Goal: Task Accomplishment & Management: Use online tool/utility

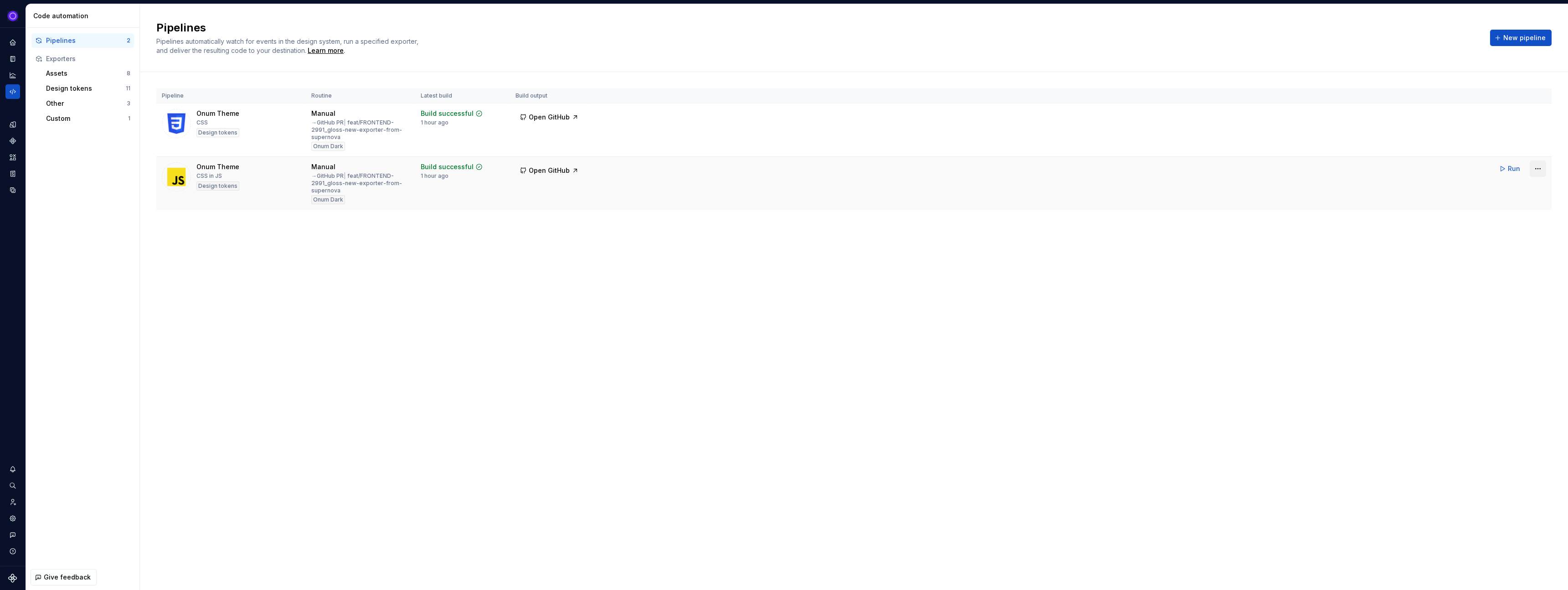
click at [1538, 170] on html "Ixel Design system data Code automation Pipelines 2 Exporters Assets 8 Design t…" at bounding box center [784, 295] width 1568 height 590
click at [1503, 192] on div "Edit pipeline" at bounding box center [1526, 188] width 78 height 9
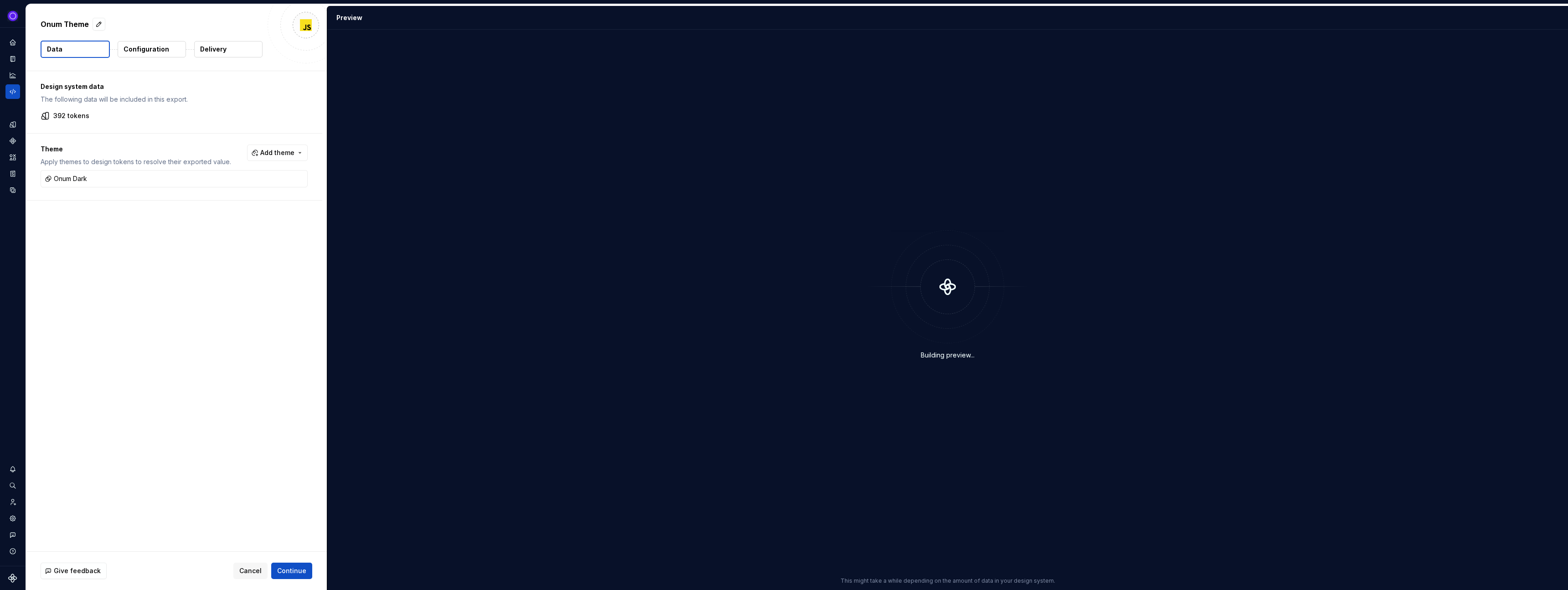
click at [241, 51] on button "Delivery" at bounding box center [228, 49] width 68 height 16
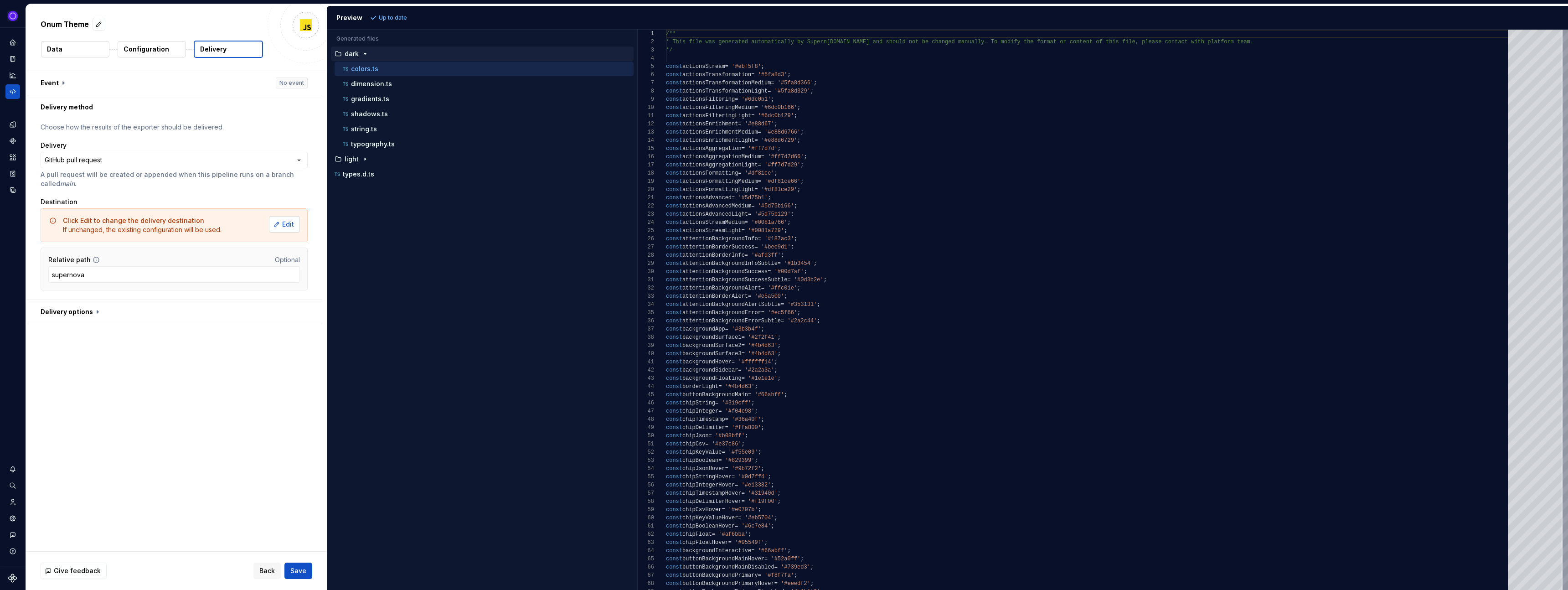
click at [291, 222] on span "Edit" at bounding box center [288, 224] width 12 height 9
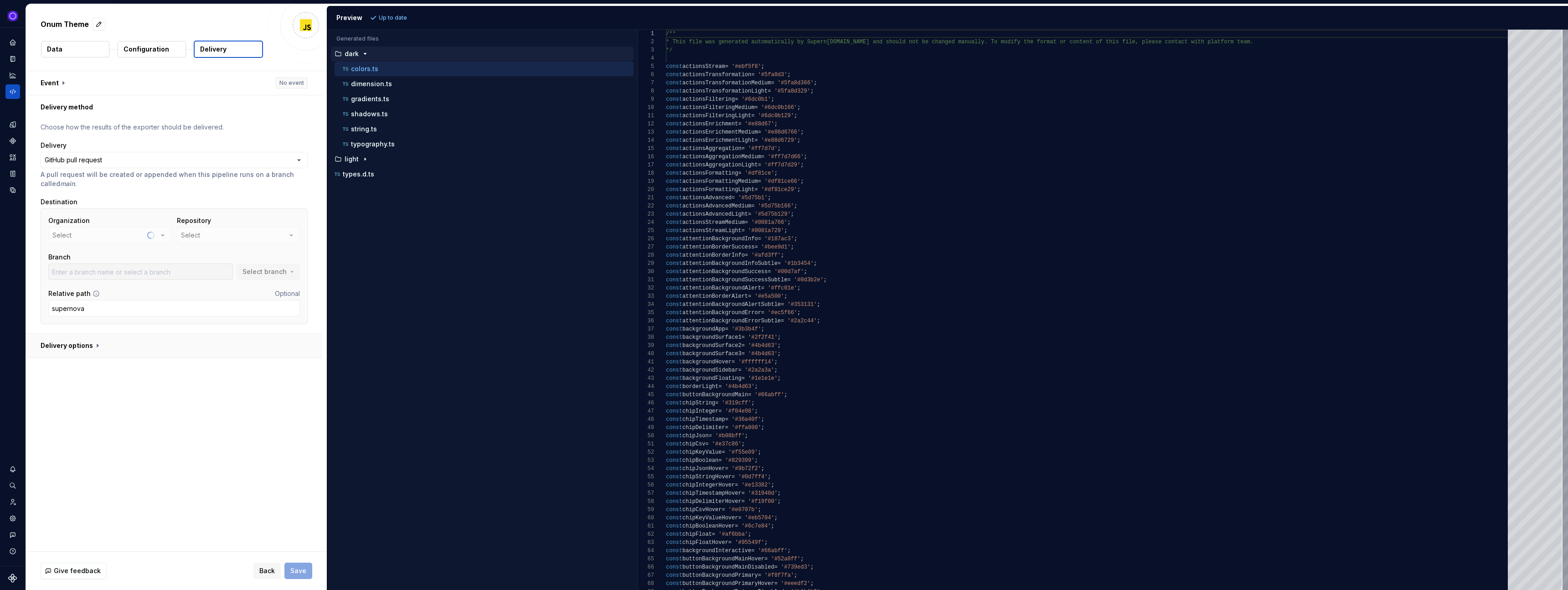
click at [100, 349] on button "button" at bounding box center [174, 345] width 296 height 24
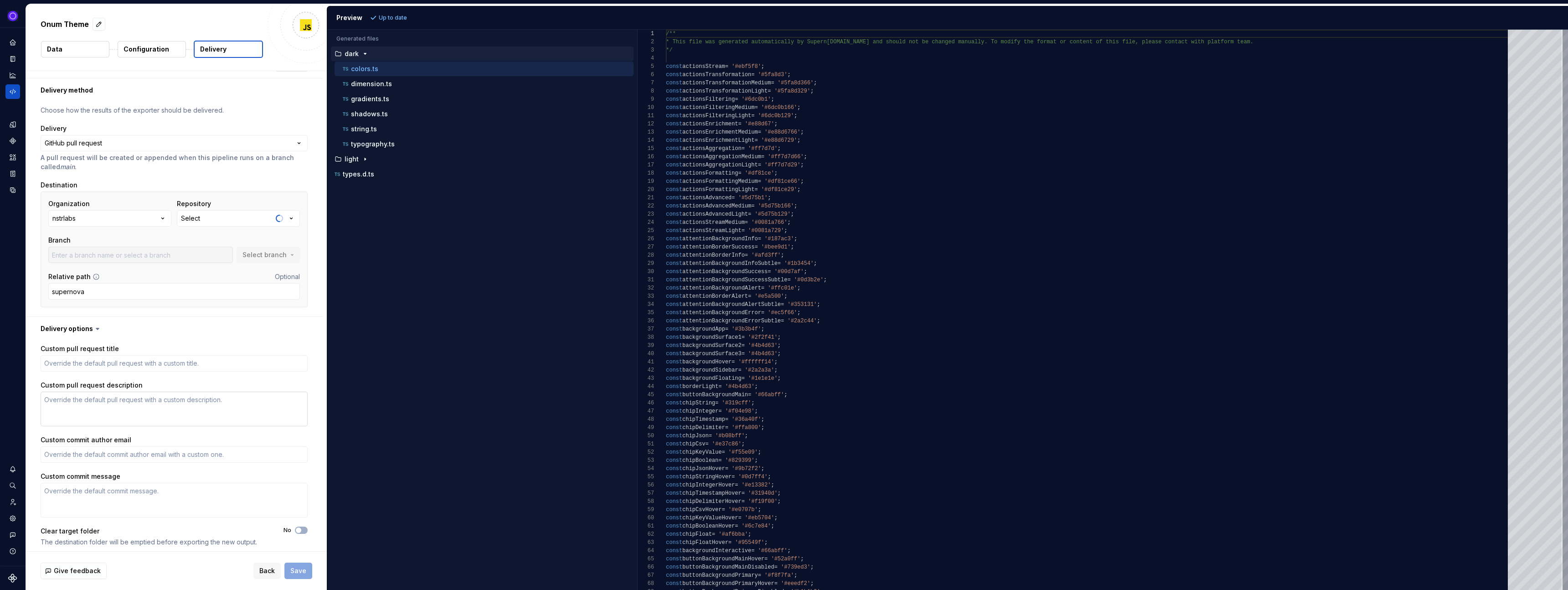
scroll to position [22, 0]
type textarea "*"
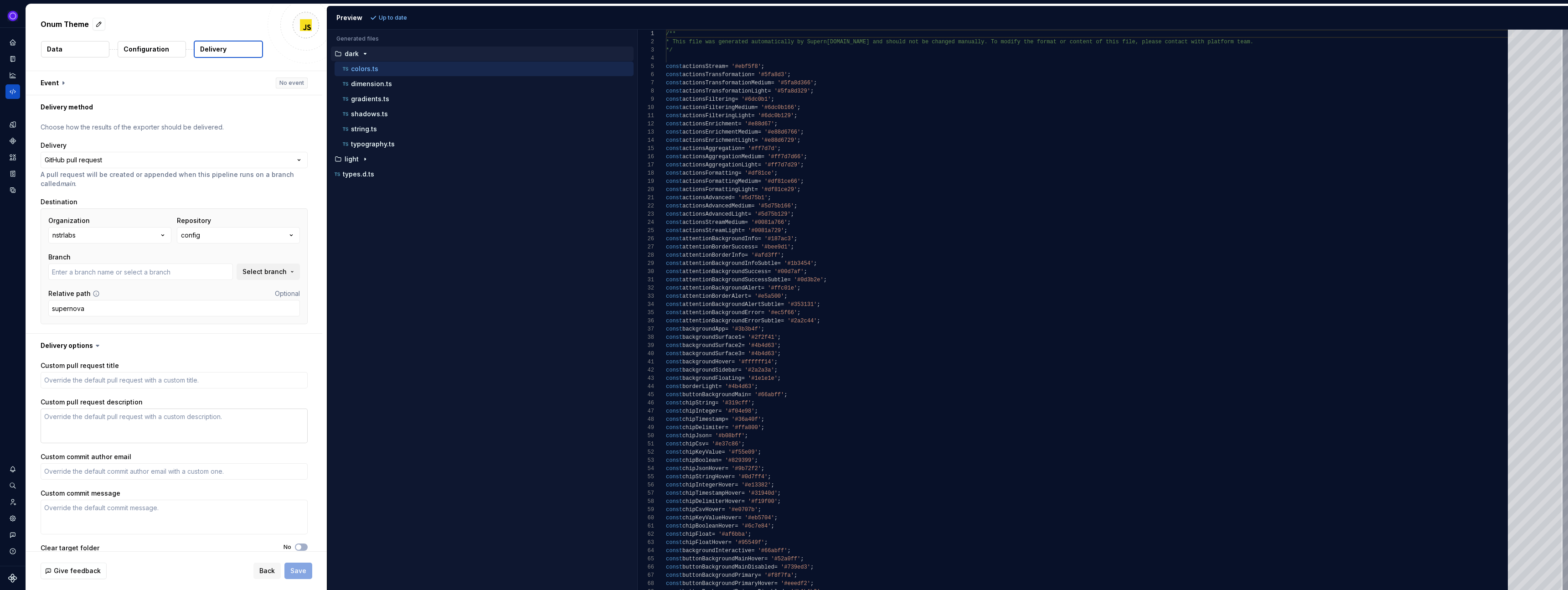
type input "fix-go-yml-vulnerability-dependency"
type textarea "*"
click at [202, 227] on button "config" at bounding box center [239, 235] width 123 height 16
click at [211, 284] on div "gloss" at bounding box center [205, 287] width 17 height 9
type textarea "*"
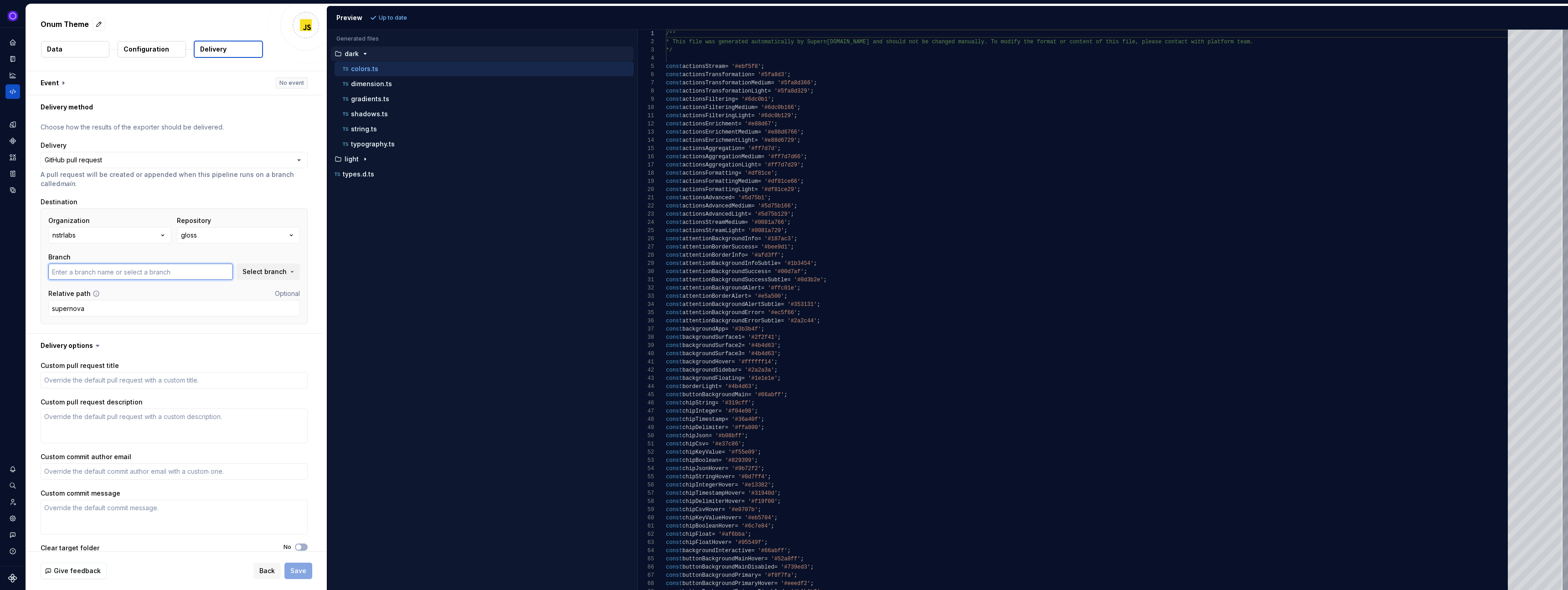
click at [168, 273] on input "text" at bounding box center [140, 272] width 184 height 16
type input "add-icons"
type textarea "*"
click at [265, 273] on span "Select branch" at bounding box center [264, 272] width 44 height 9
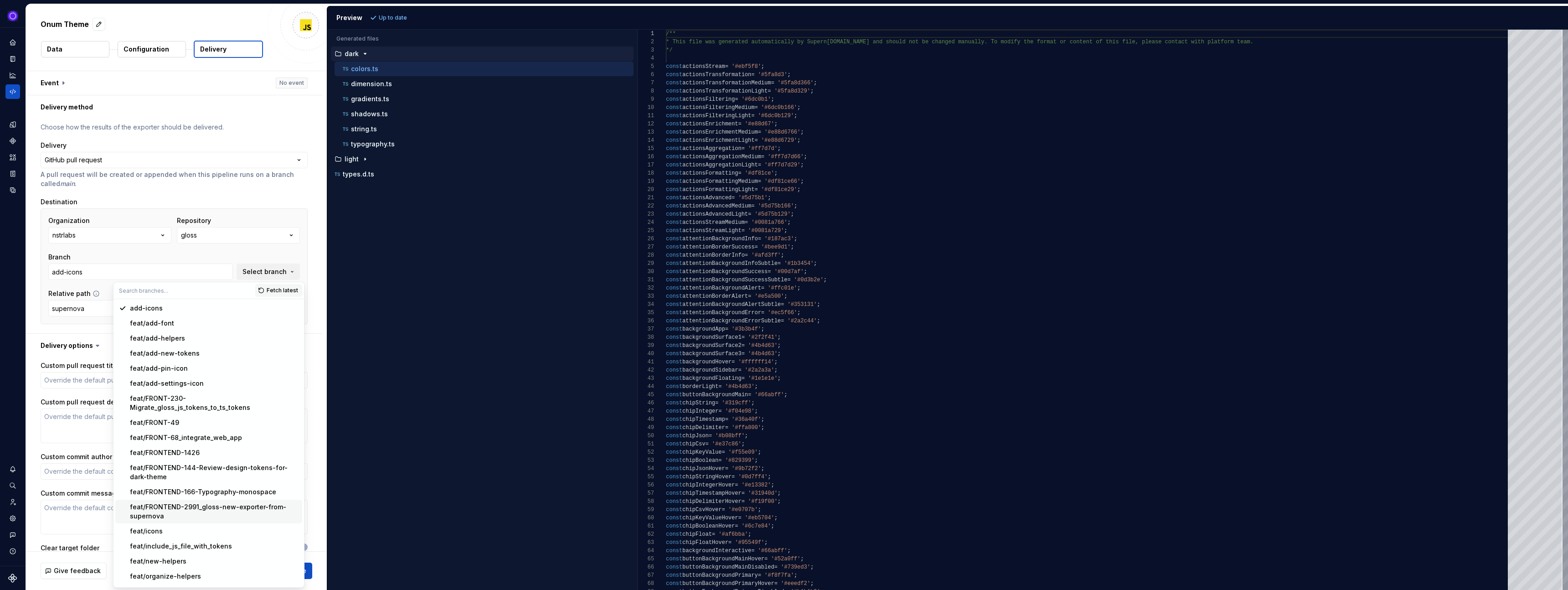
click at [154, 502] on div "feat/FRONTEND-2991_gloss-new-exporter-from-supernova" at bounding box center [214, 511] width 169 height 18
type input "feat/FRONTEND-2991_gloss-new-exporter-from-supernova"
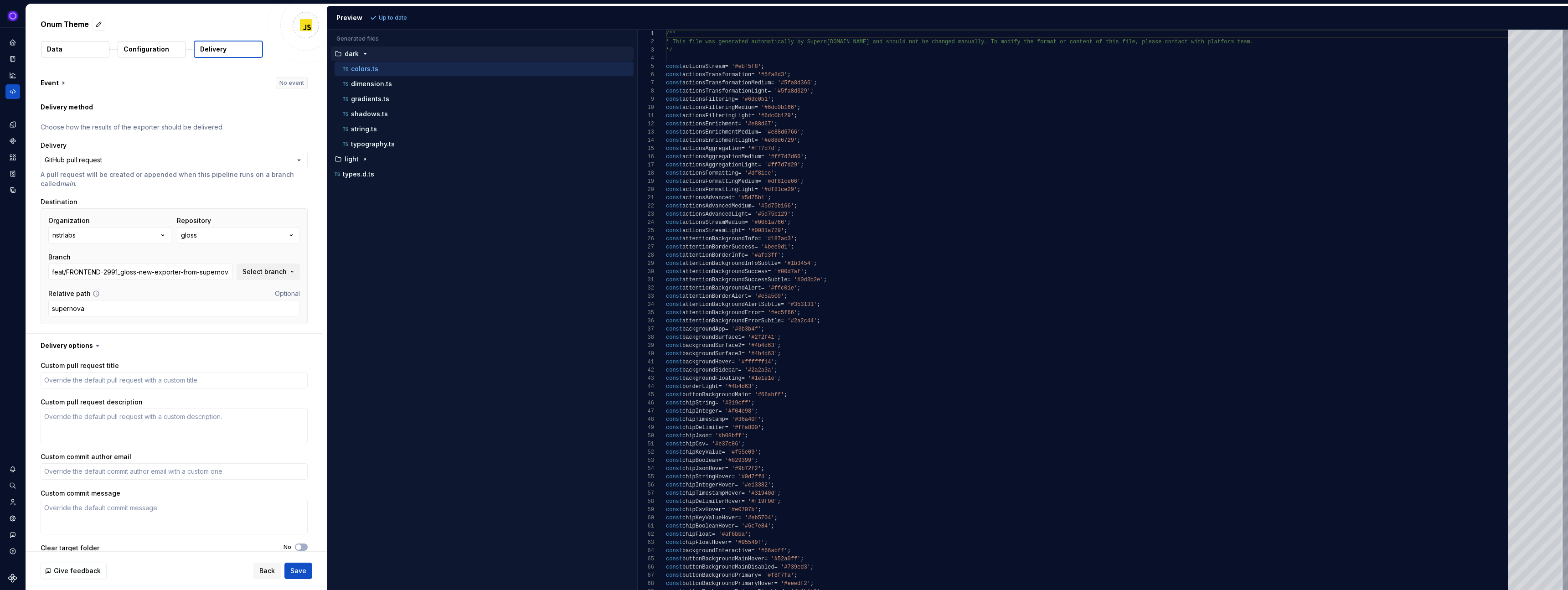
click at [155, 51] on p "Configuration" at bounding box center [146, 49] width 46 height 9
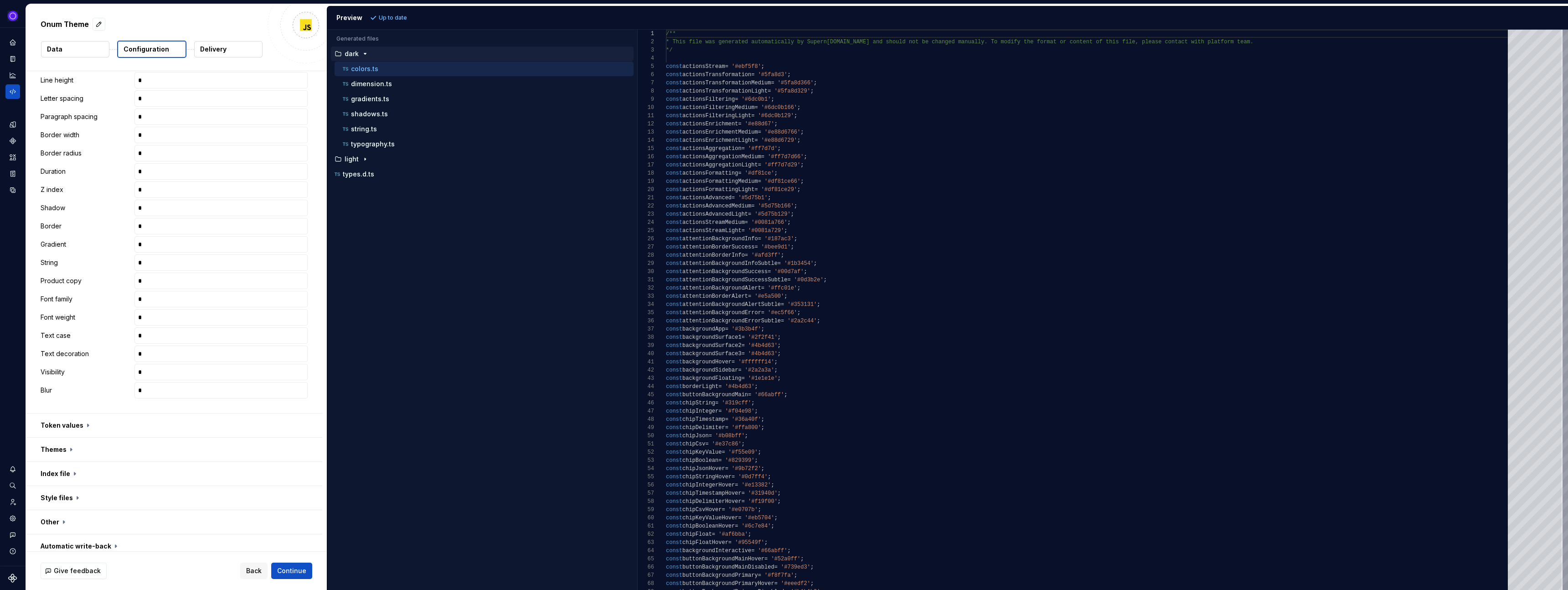
scroll to position [273, 0]
click at [94, 424] on button "button" at bounding box center [174, 418] width 296 height 24
click at [92, 451] on button "button" at bounding box center [174, 451] width 296 height 24
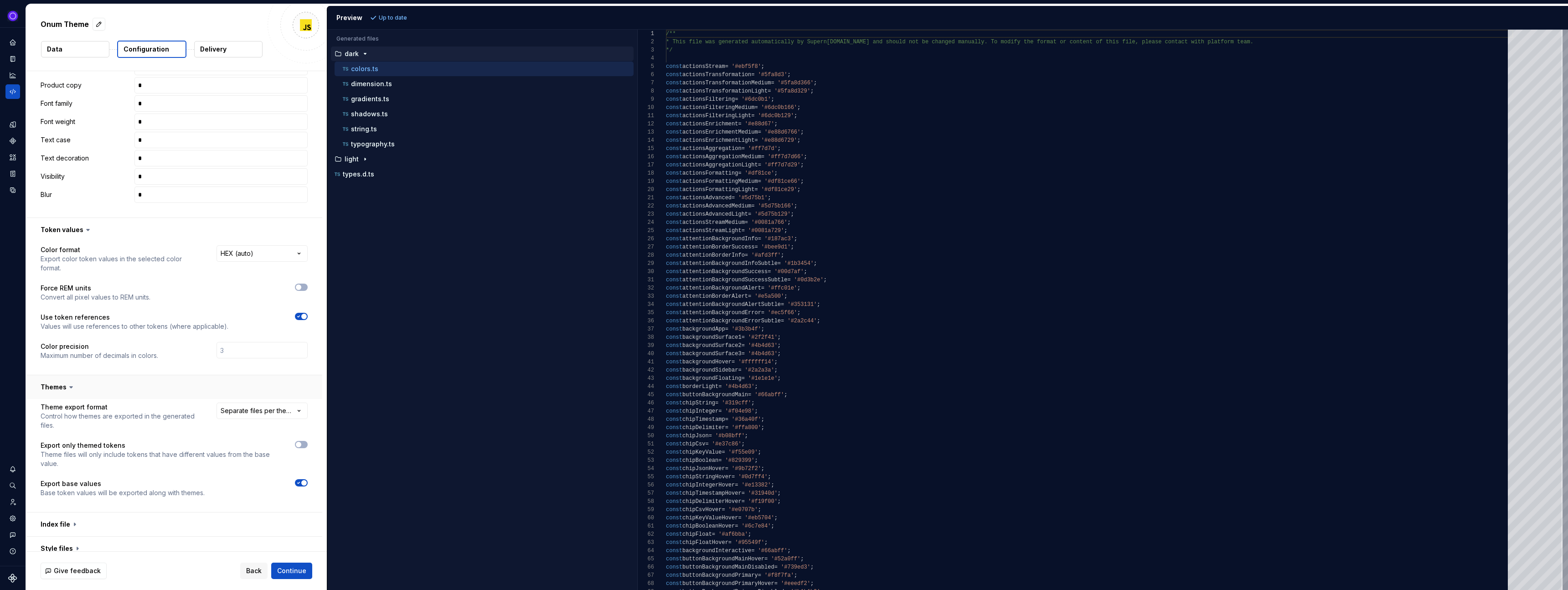
scroll to position [510, 0]
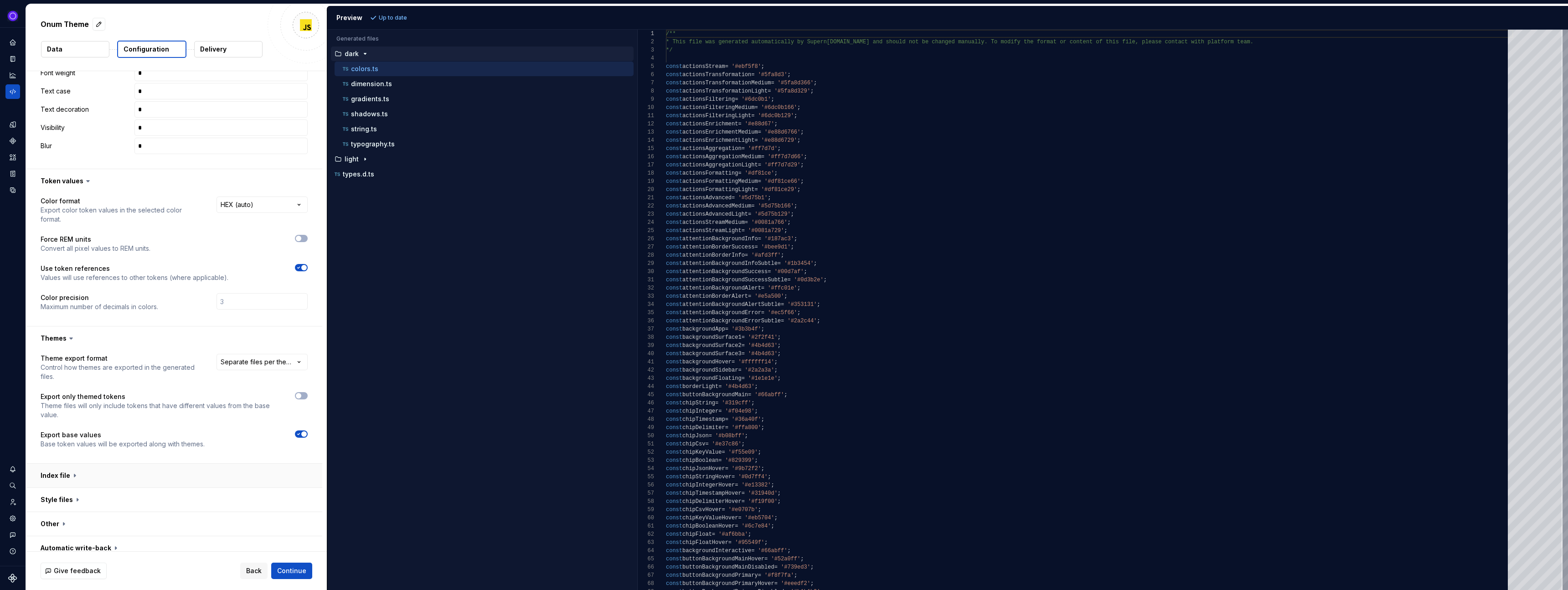
click at [94, 464] on button "button" at bounding box center [174, 476] width 296 height 24
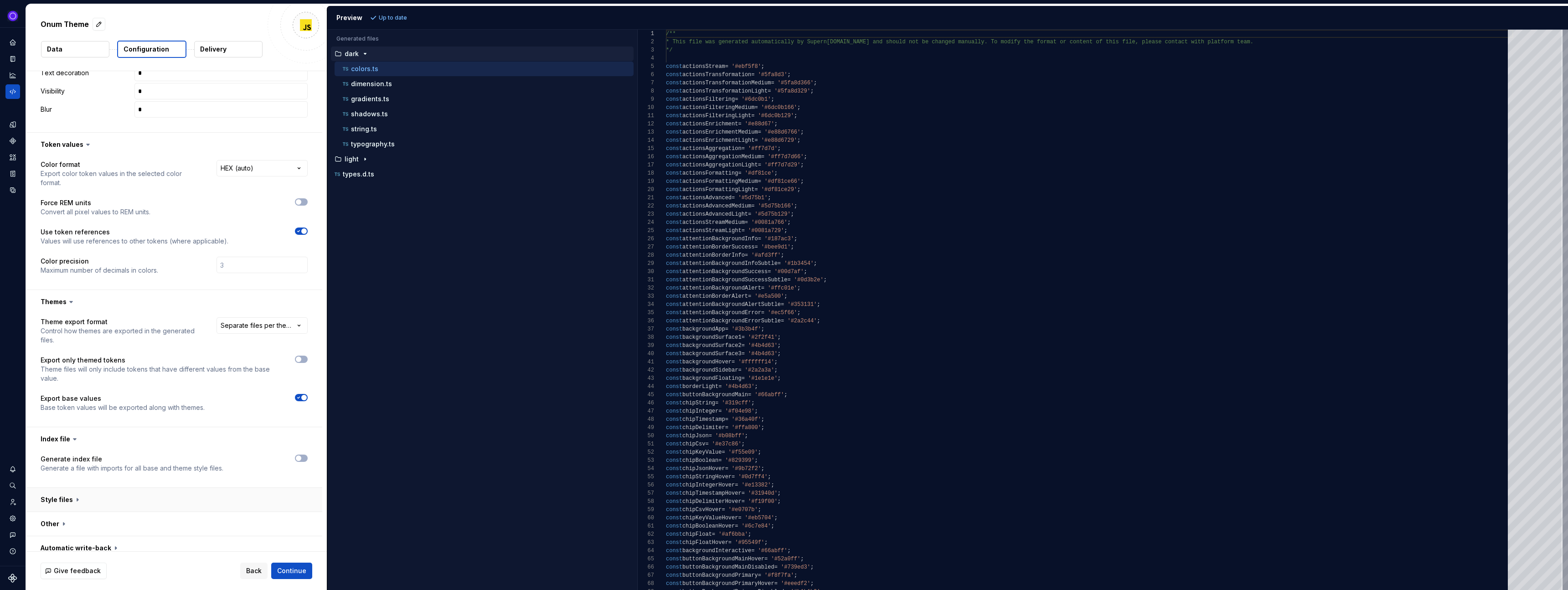
click at [96, 498] on button "button" at bounding box center [174, 499] width 296 height 24
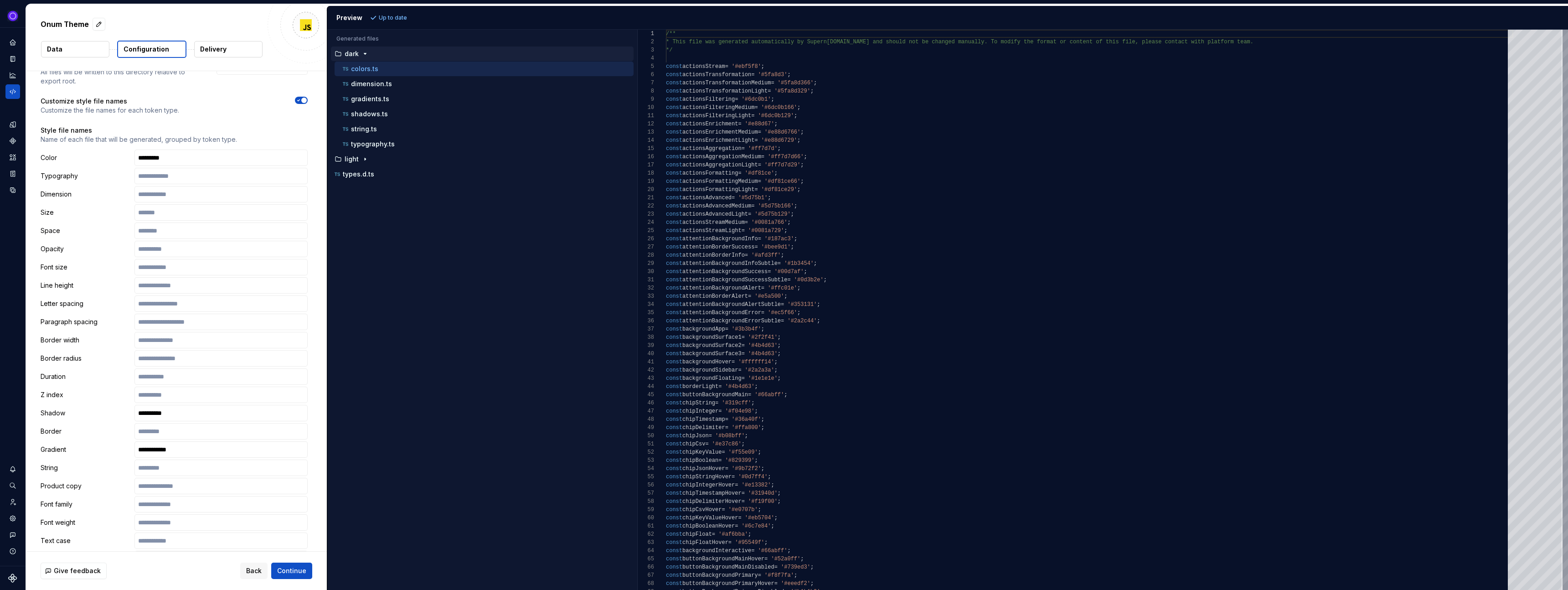
scroll to position [1206, 0]
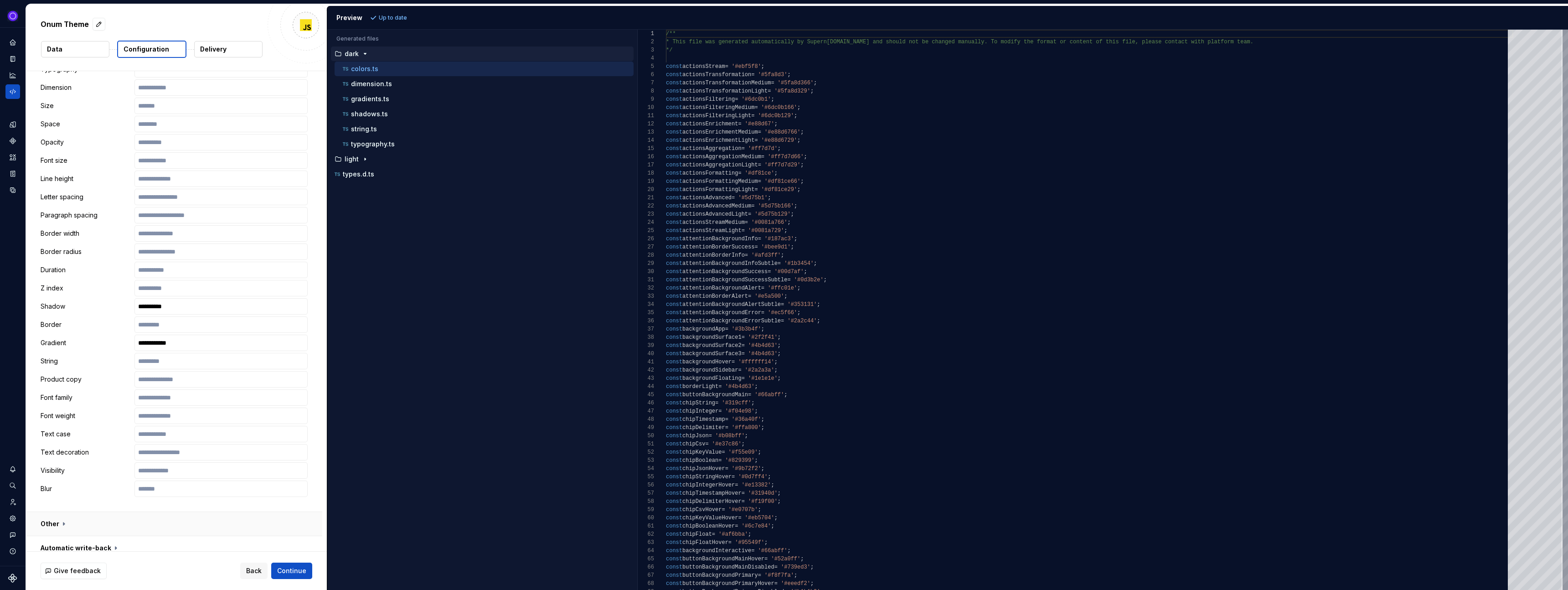
click at [117, 512] on button "button" at bounding box center [174, 524] width 296 height 24
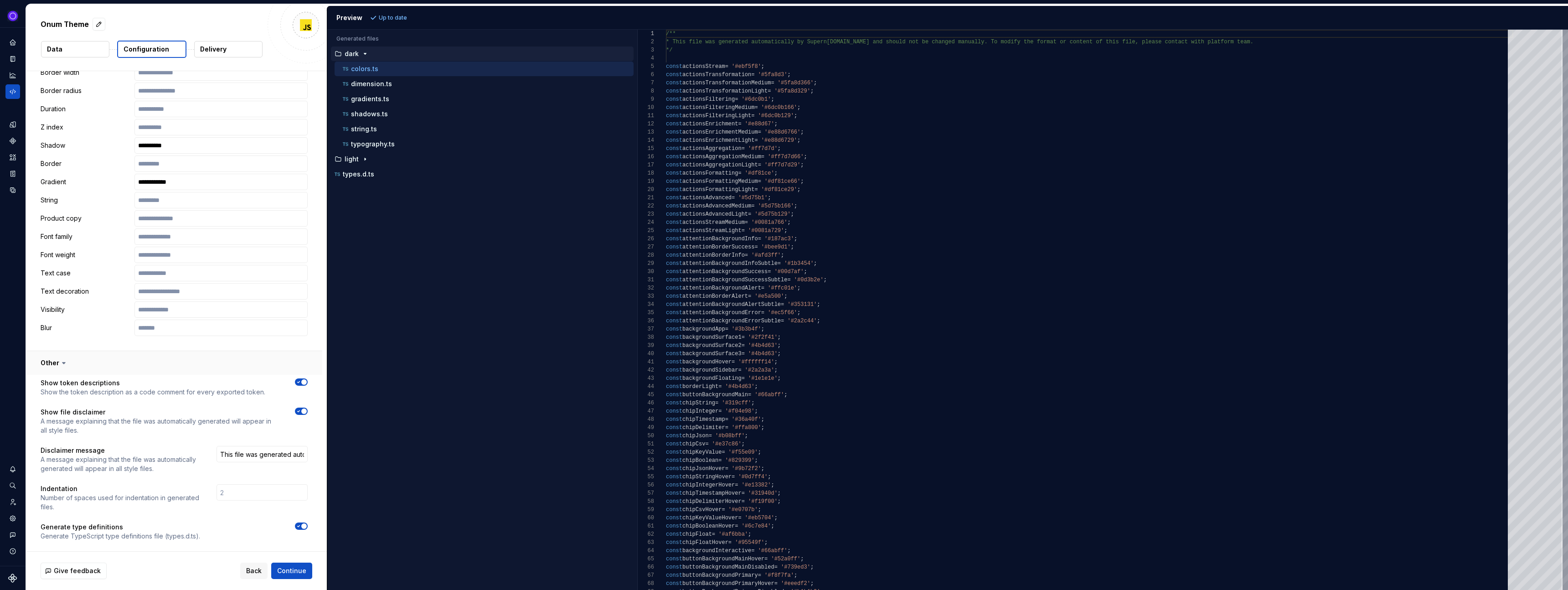
scroll to position [1387, 0]
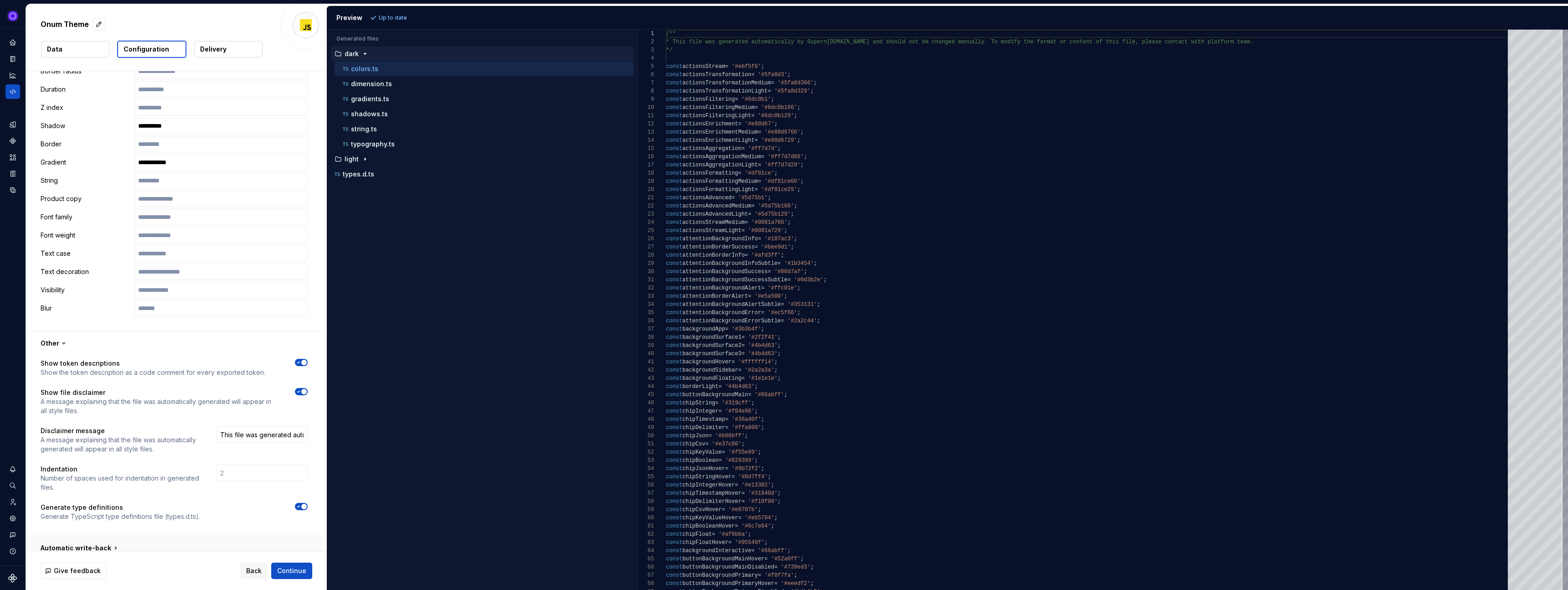
click at [120, 538] on button "button" at bounding box center [174, 548] width 296 height 24
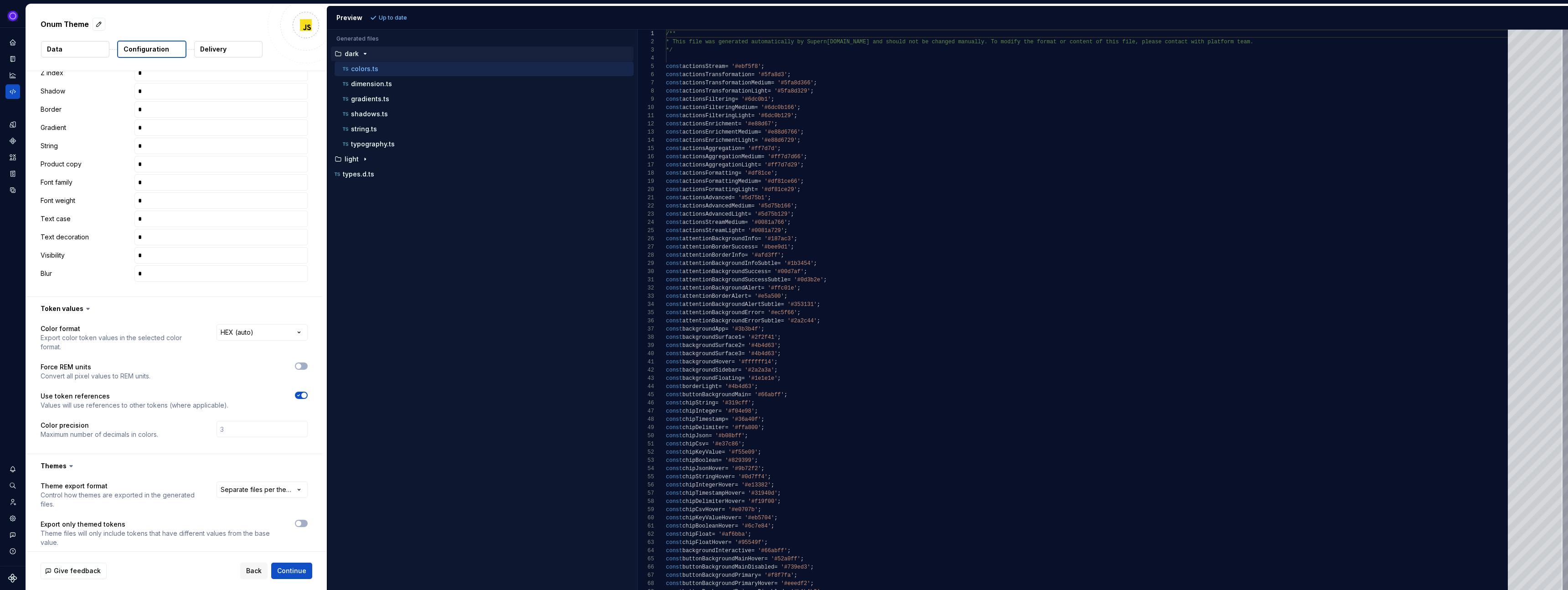
scroll to position [0, 0]
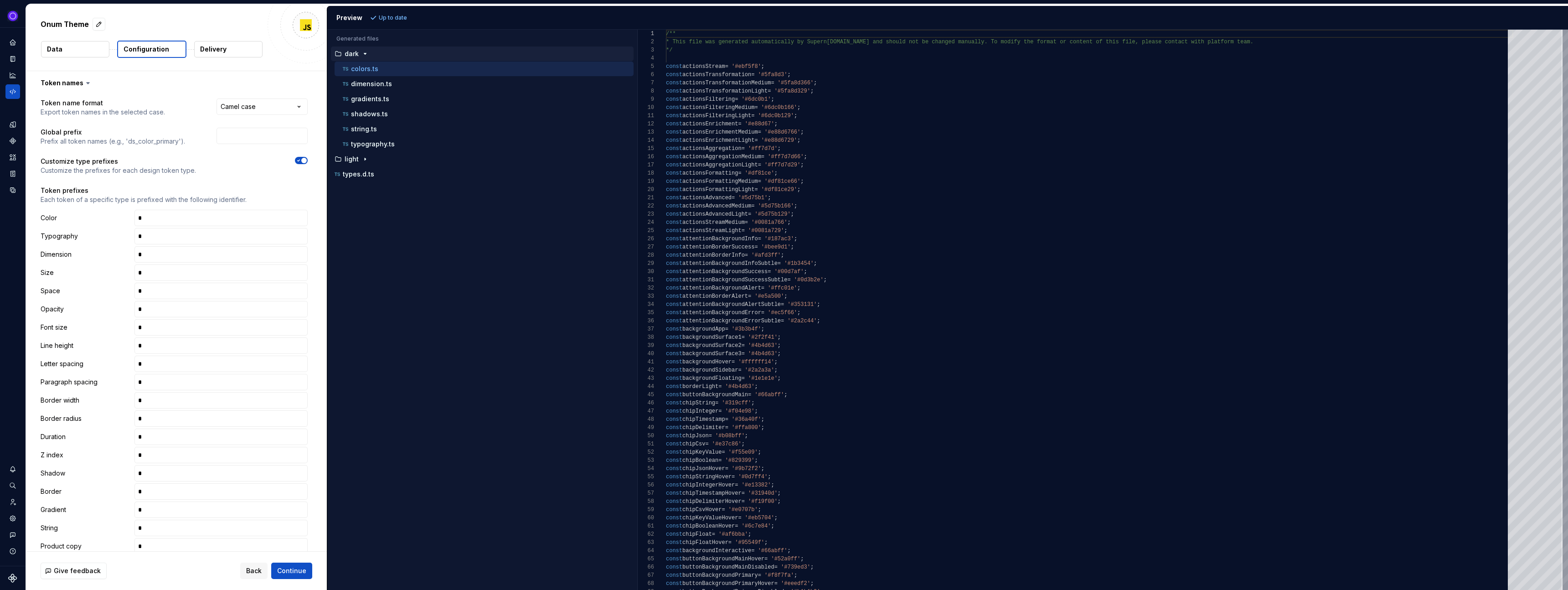
click at [72, 46] on button "Data" at bounding box center [75, 49] width 68 height 16
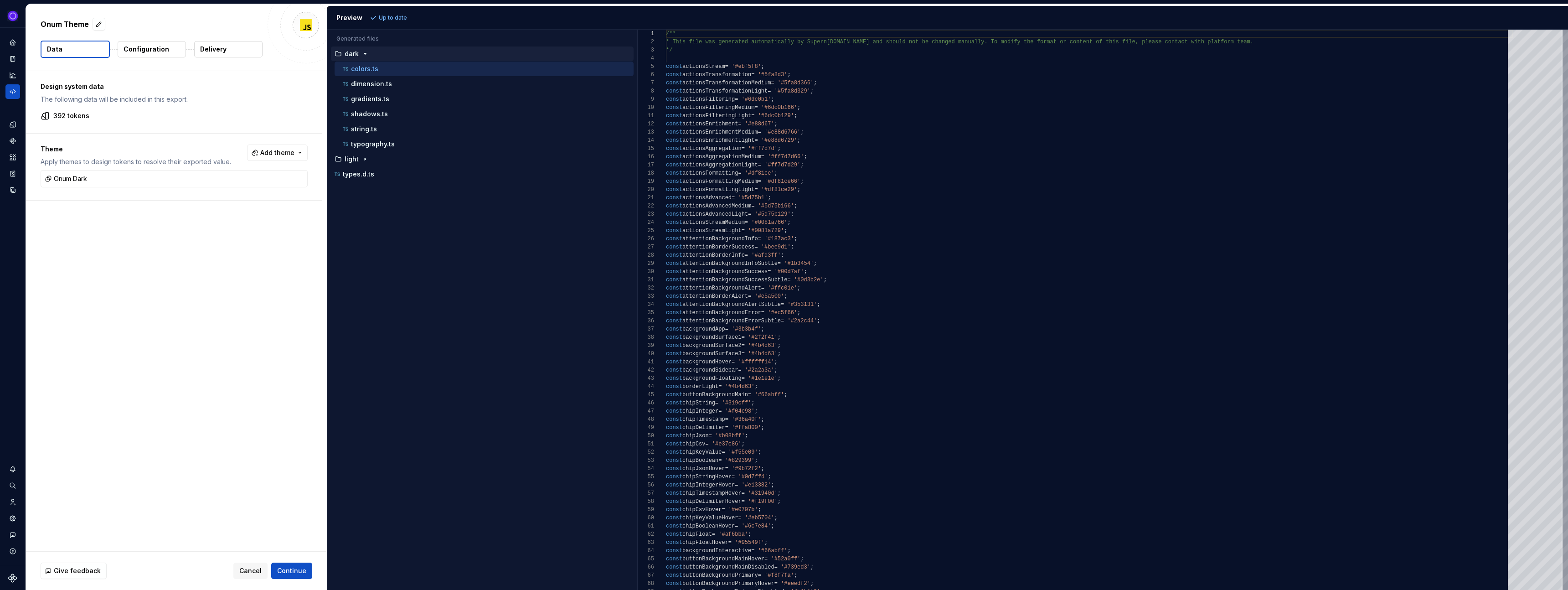
click at [217, 52] on p "Delivery" at bounding box center [213, 49] width 26 height 9
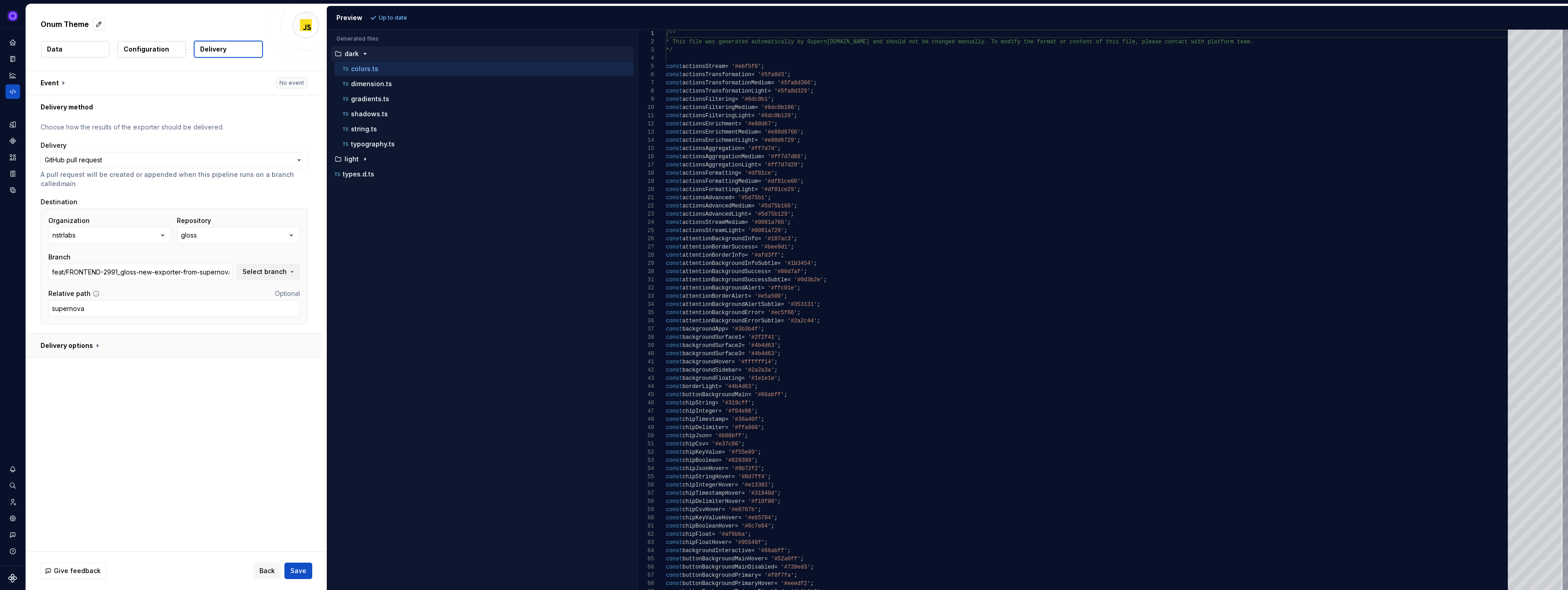
click at [83, 346] on button "button" at bounding box center [174, 345] width 296 height 24
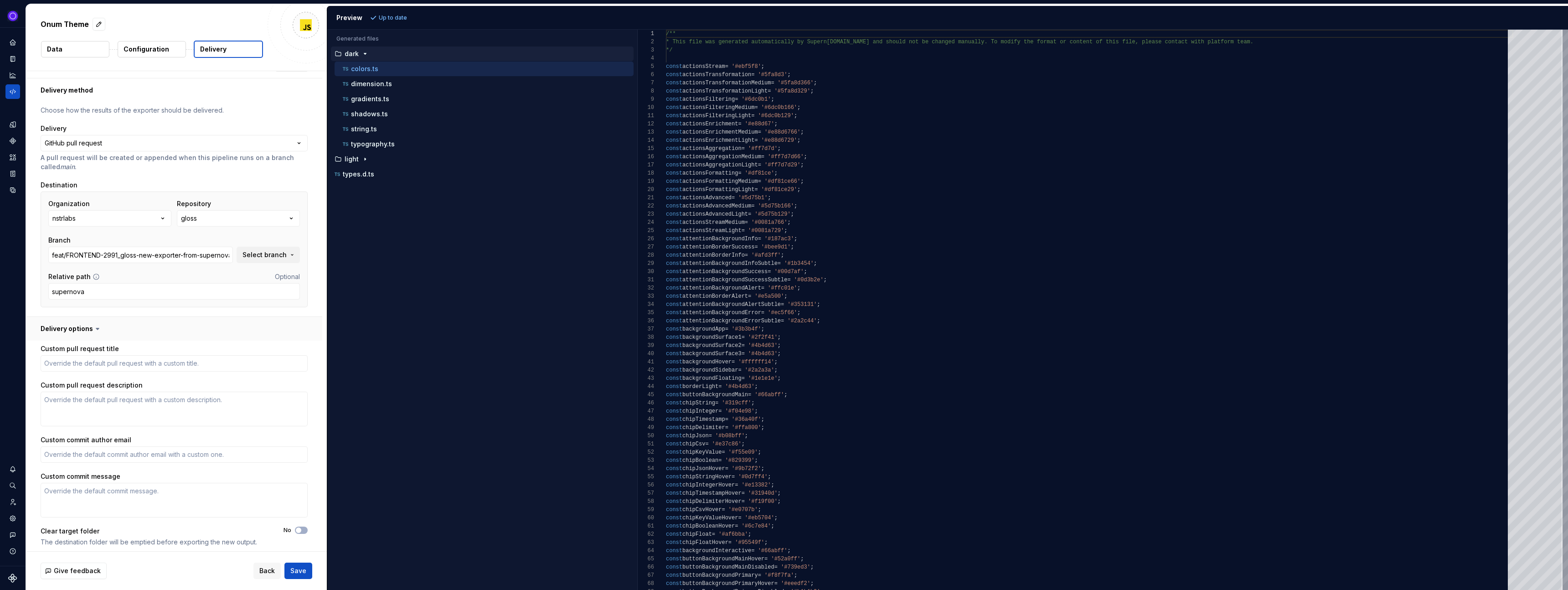
scroll to position [22, 0]
click at [83, 360] on textarea "Custom pull request title" at bounding box center [174, 358] width 267 height 16
type textarea "*"
type textarea "S"
type textarea "*"
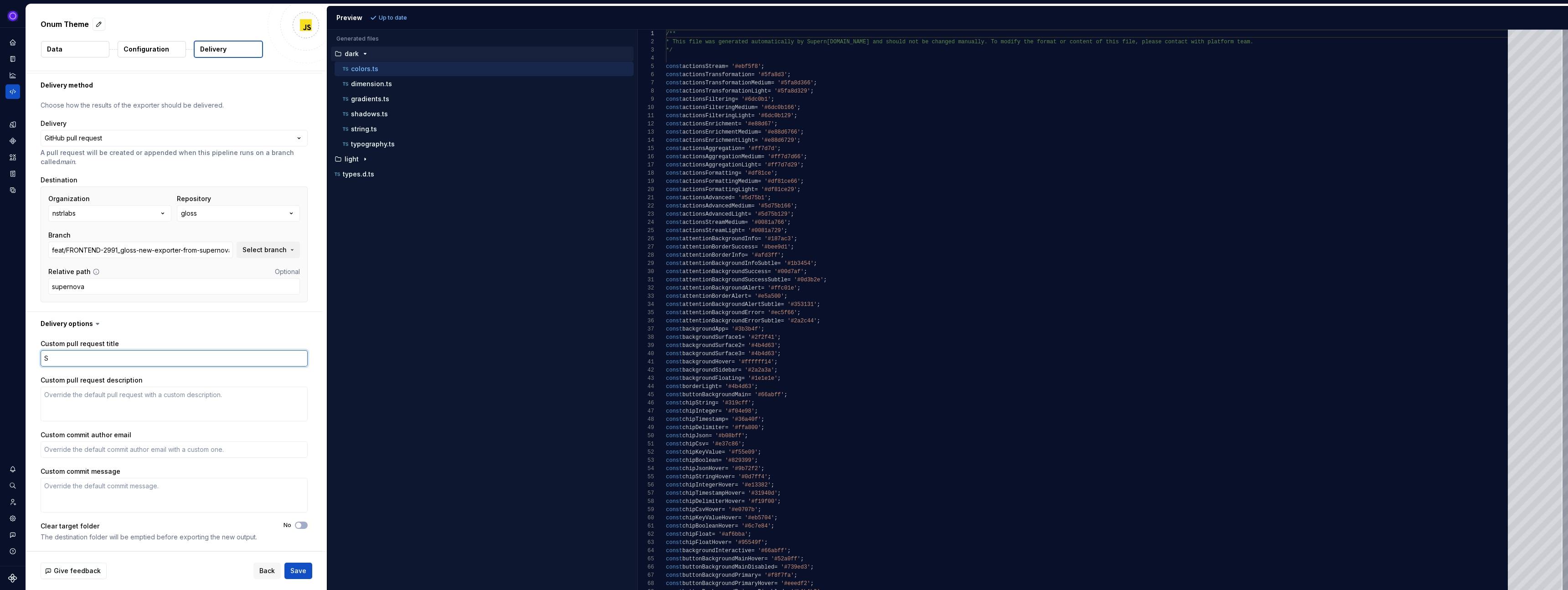
type textarea "Su"
type textarea "*"
type textarea "Sup"
type textarea "*"
type textarea "Supe"
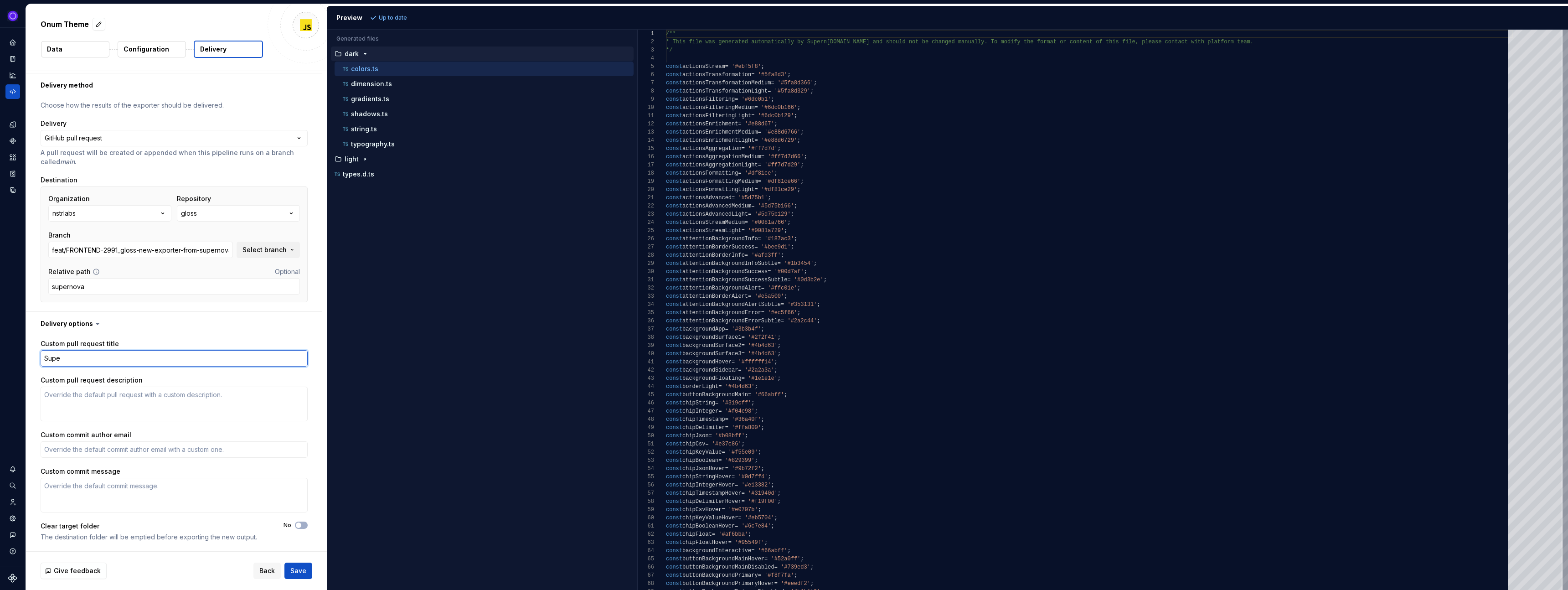
type textarea "*"
type textarea "Super"
type textarea "*"
type textarea "Supern"
type textarea "*"
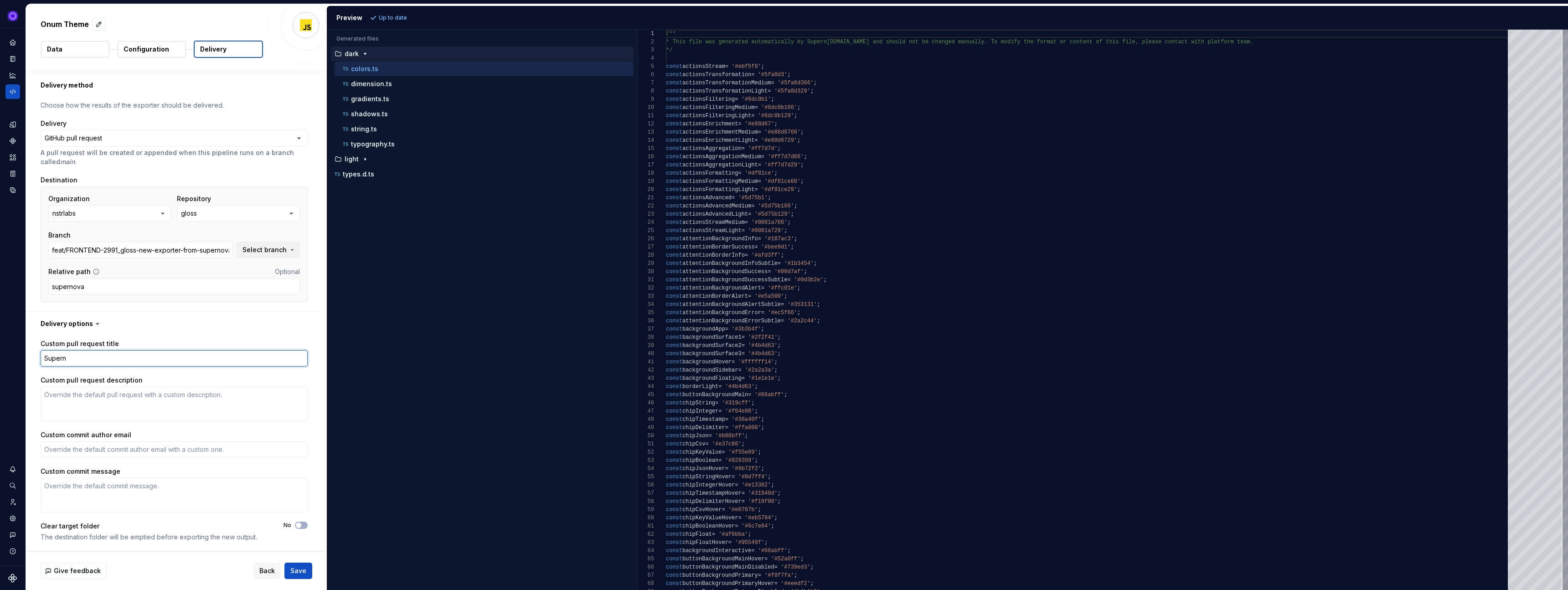
type textarea "Supernv"
type textarea "*"
type textarea "Supern"
type textarea "*"
type textarea "Superno"
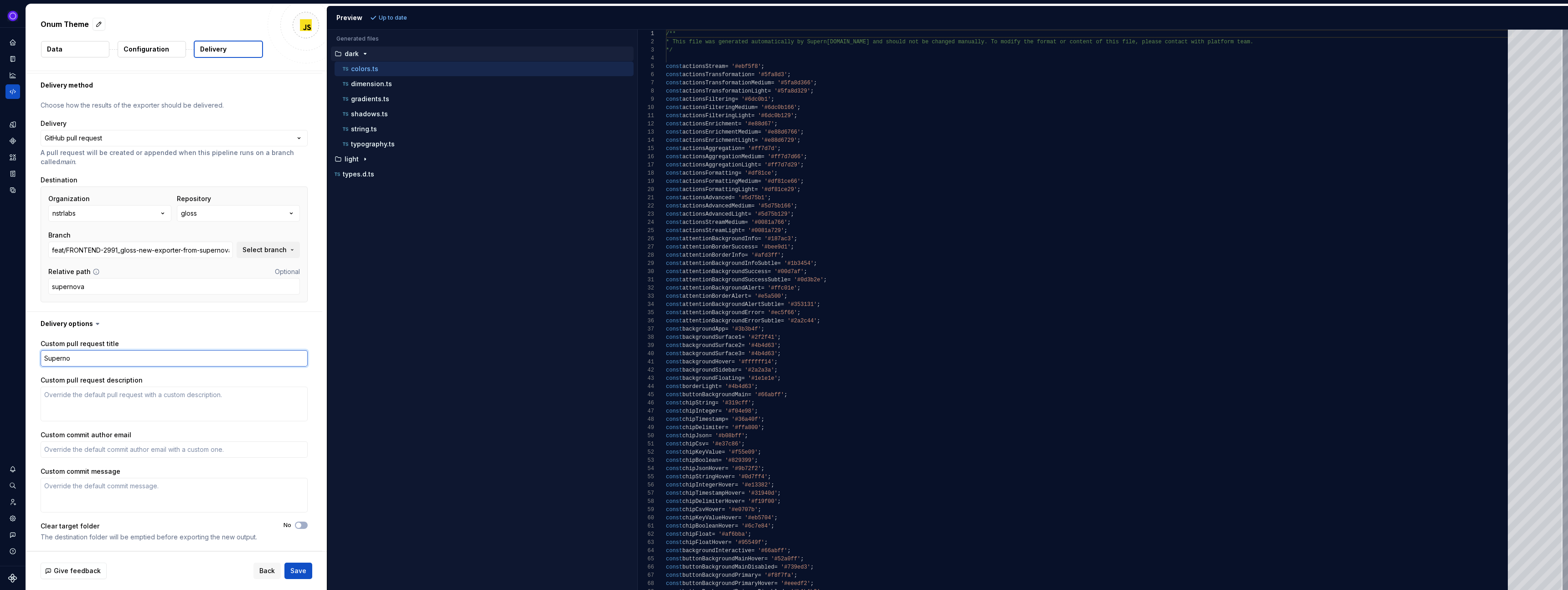
type textarea "*"
type textarea "Supernov"
type textarea "*"
type textarea "Supernova"
type textarea "*"
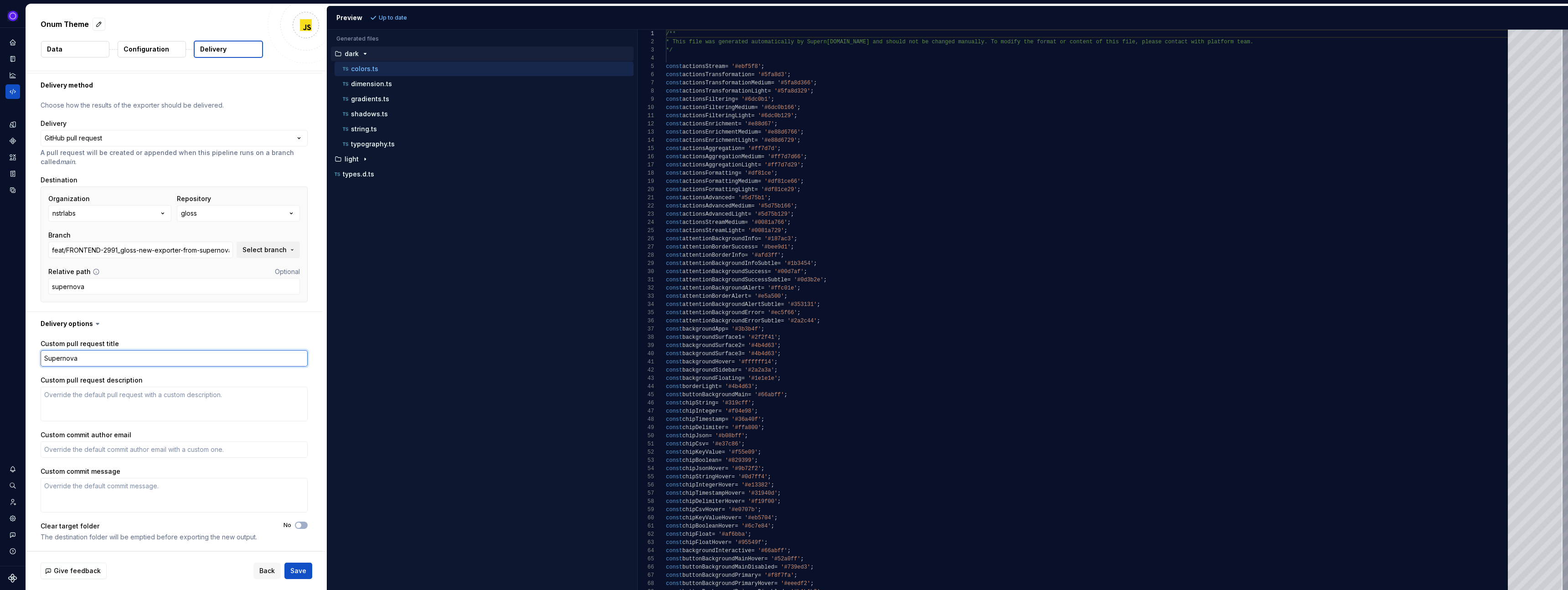
type textarea "Supernova"
type textarea "*"
type textarea "Supernova O"
type textarea "*"
type textarea "Supernova On"
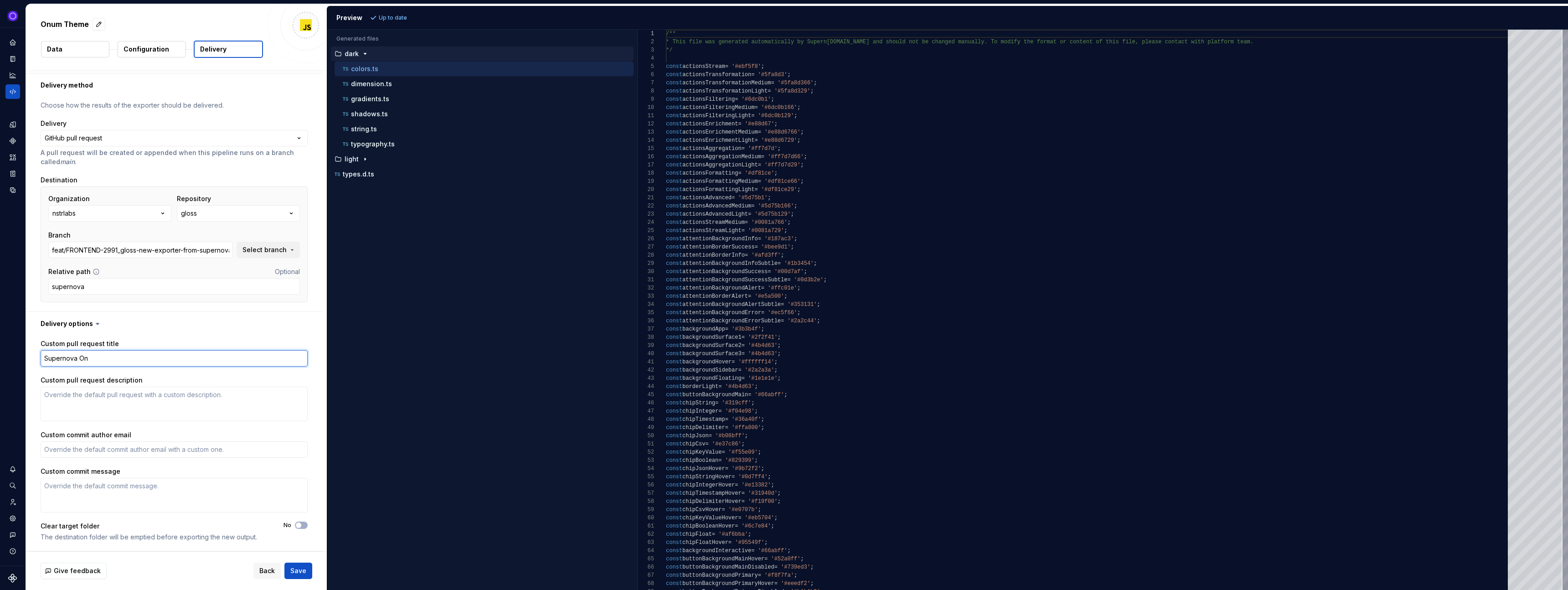
type textarea "*"
type textarea "Supernova Onu"
type textarea "*"
type textarea "Supernova Onum"
type textarea "*"
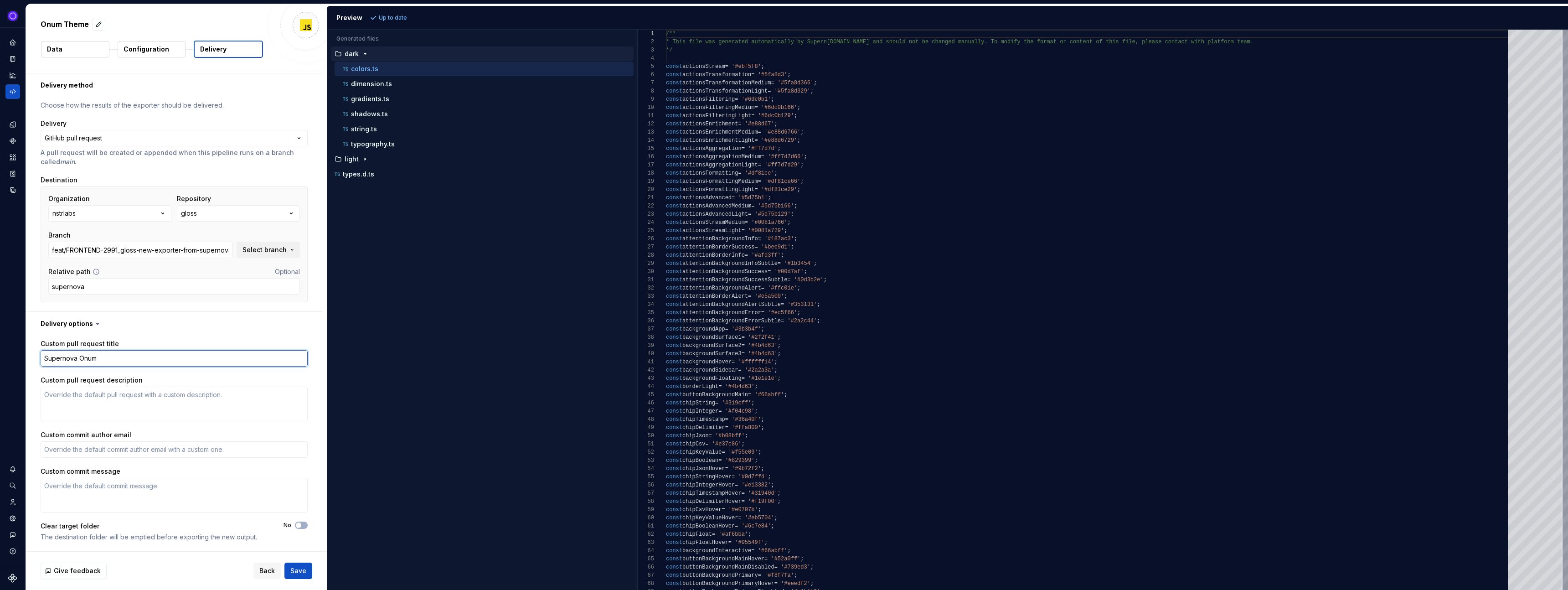
type textarea "Supernova Onum"
type textarea "*"
type textarea "Supernova Onum C"
type textarea "*"
type textarea "Supernova Onum CS"
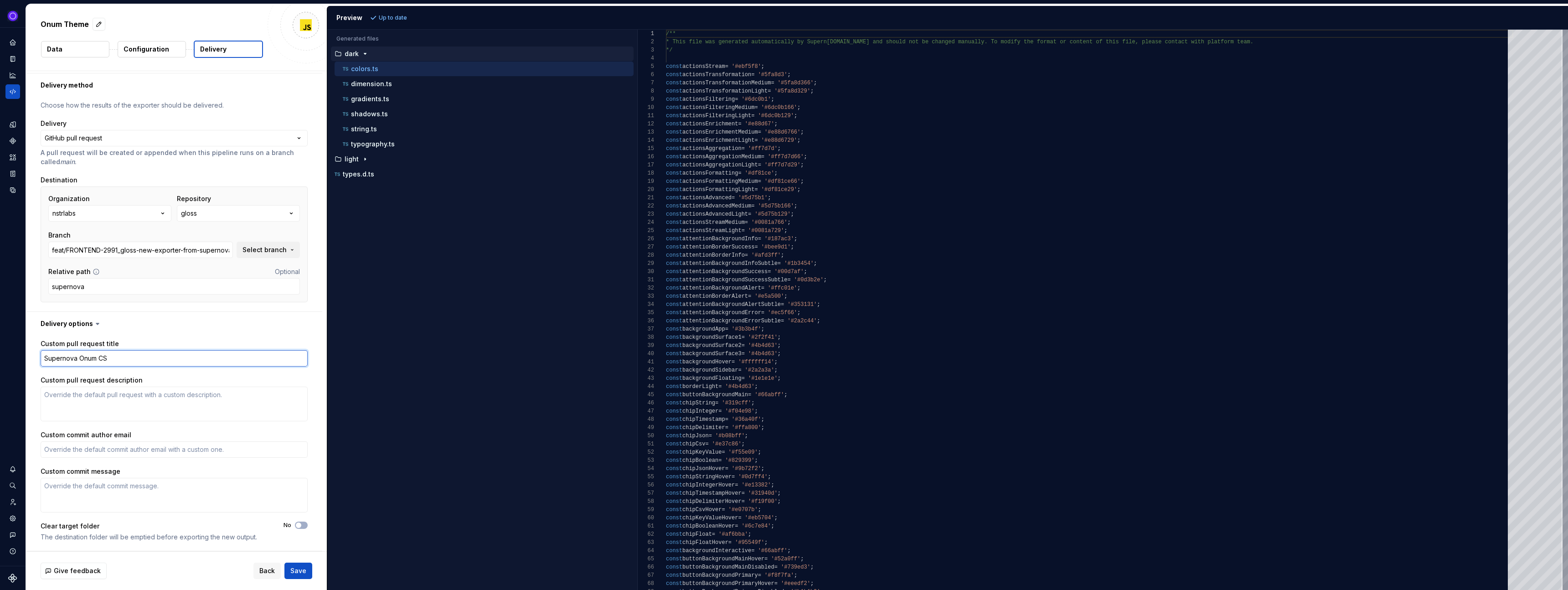
type textarea "*"
type textarea "Supernova Onum CSS"
type textarea "*"
type textarea "Supernova Onum CS"
type textarea "*"
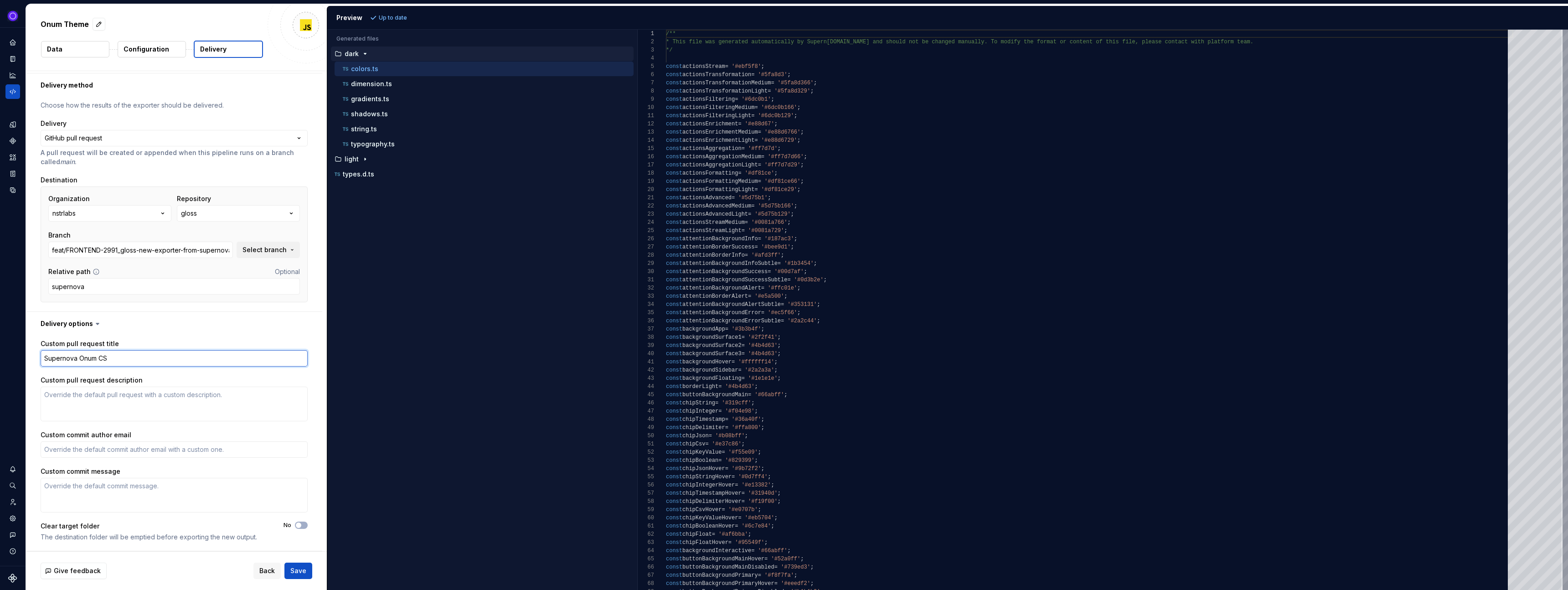
type textarea "Supernova Onum C"
type textarea "*"
type textarea "Supernova Onum"
type textarea "*"
type textarea "Supernova Onum J"
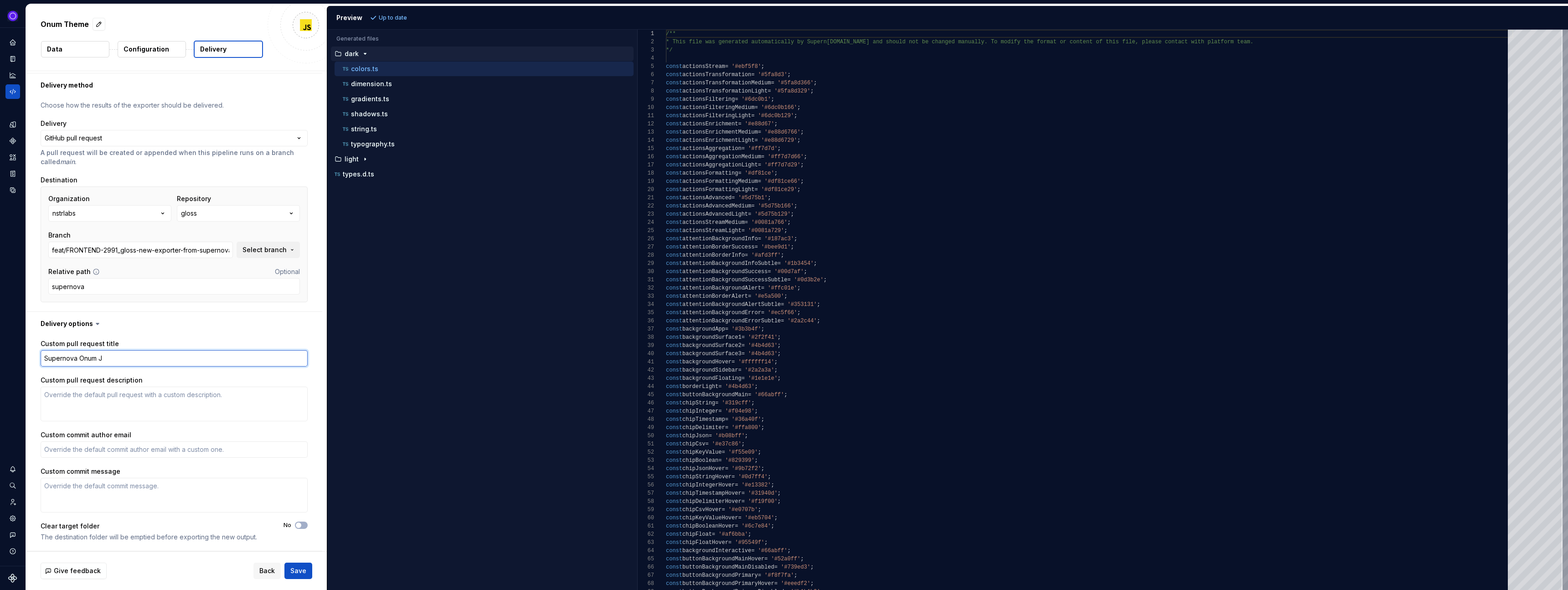
type textarea "*"
type textarea "Supernova Onum JS"
type textarea "*"
type textarea "Supernova Onum J"
type textarea "*"
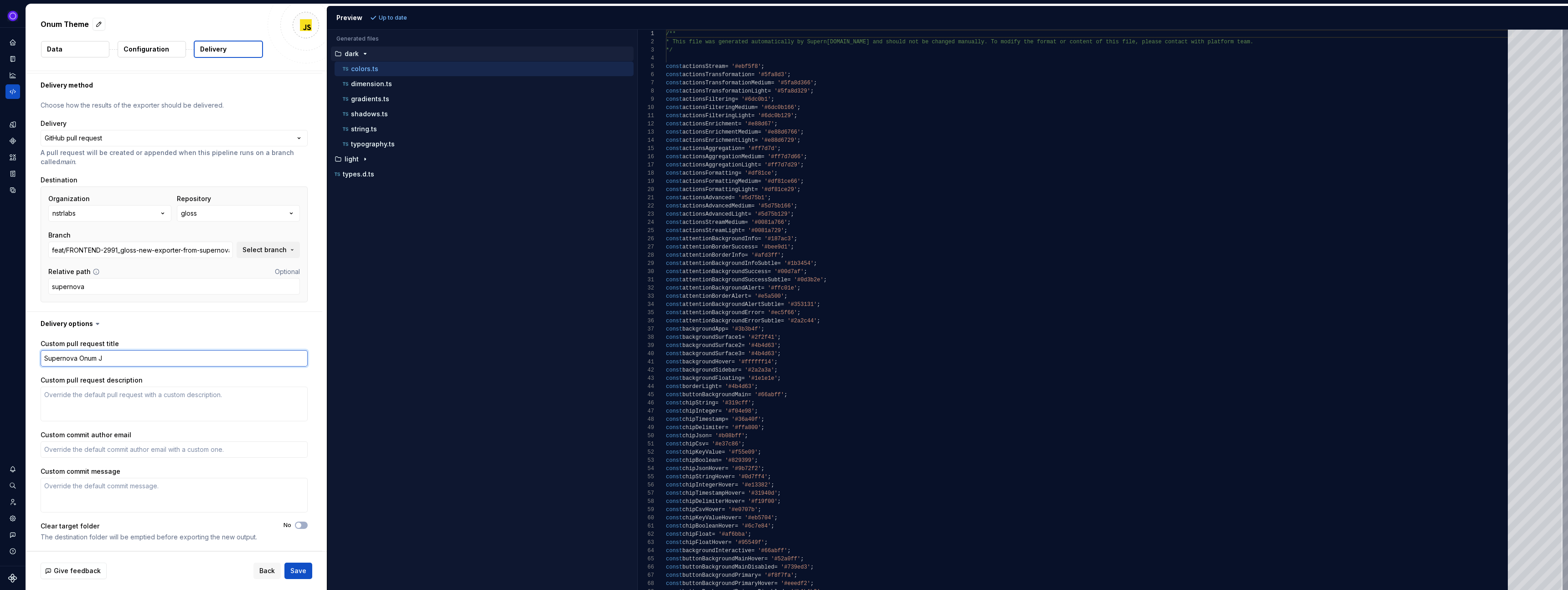
type textarea "Supernova Onum"
type textarea "*"
type textarea "Supernova Onum T"
type textarea "*"
type textarea "Supernova Onum TS"
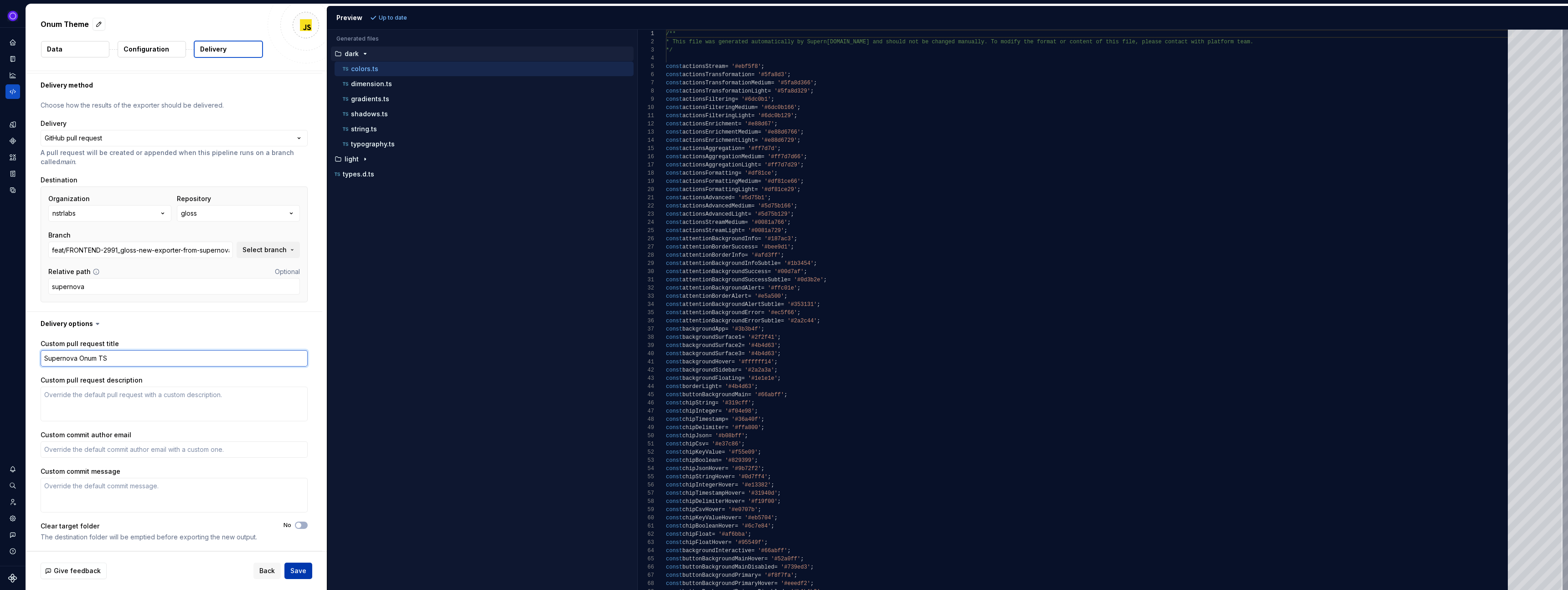
type textarea "*"
type textarea "Supernova Onum TS"
click at [295, 571] on span "Save" at bounding box center [298, 571] width 16 height 9
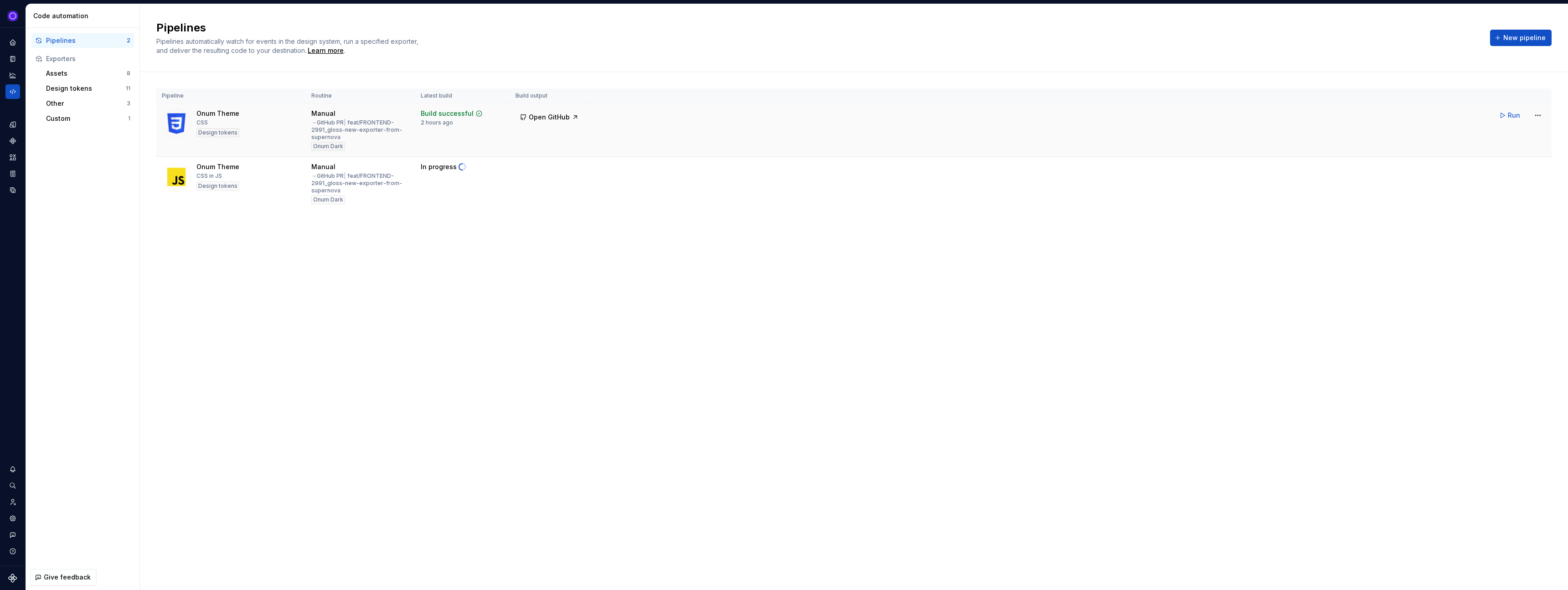
click at [213, 113] on div "Onum Theme" at bounding box center [218, 113] width 43 height 9
click at [1539, 116] on html "Ixel Design system data Code automation Pipelines 2 Exporters Assets 8 Design t…" at bounding box center [784, 295] width 1568 height 590
click at [1513, 135] on div "Edit pipeline" at bounding box center [1526, 135] width 78 height 9
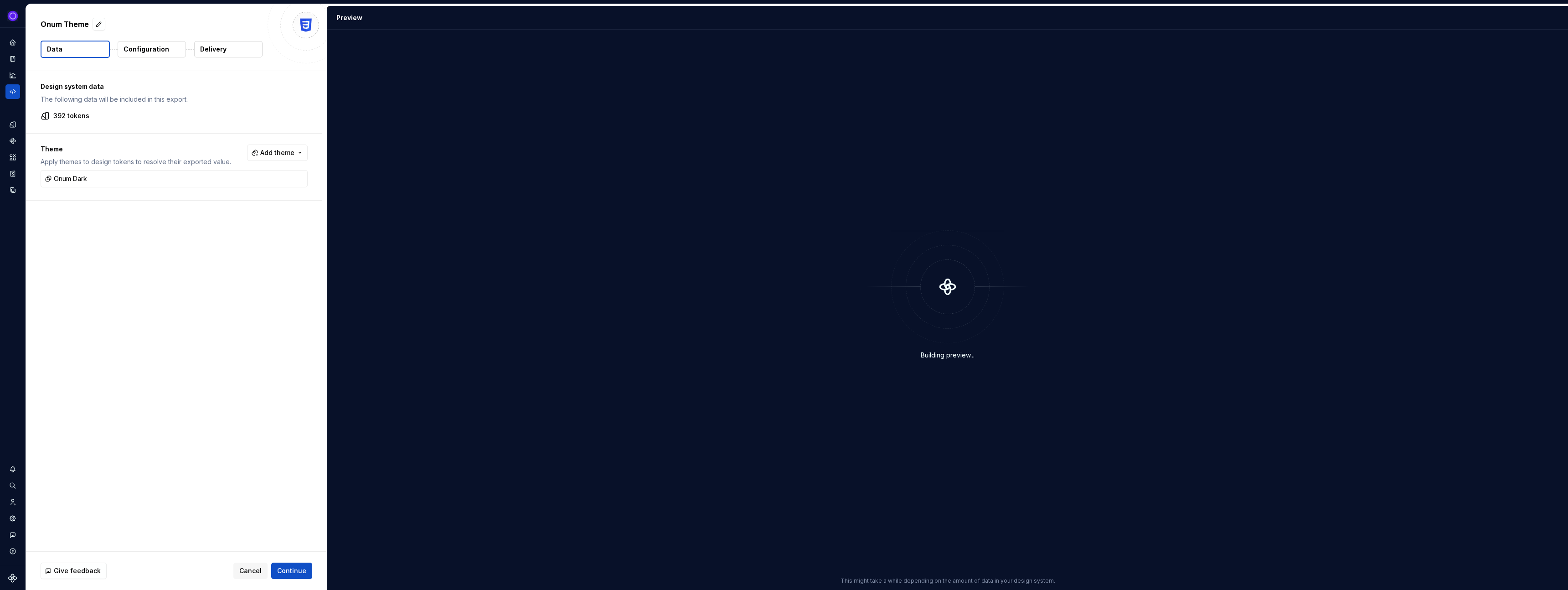
click at [212, 52] on p "Delivery" at bounding box center [213, 49] width 26 height 9
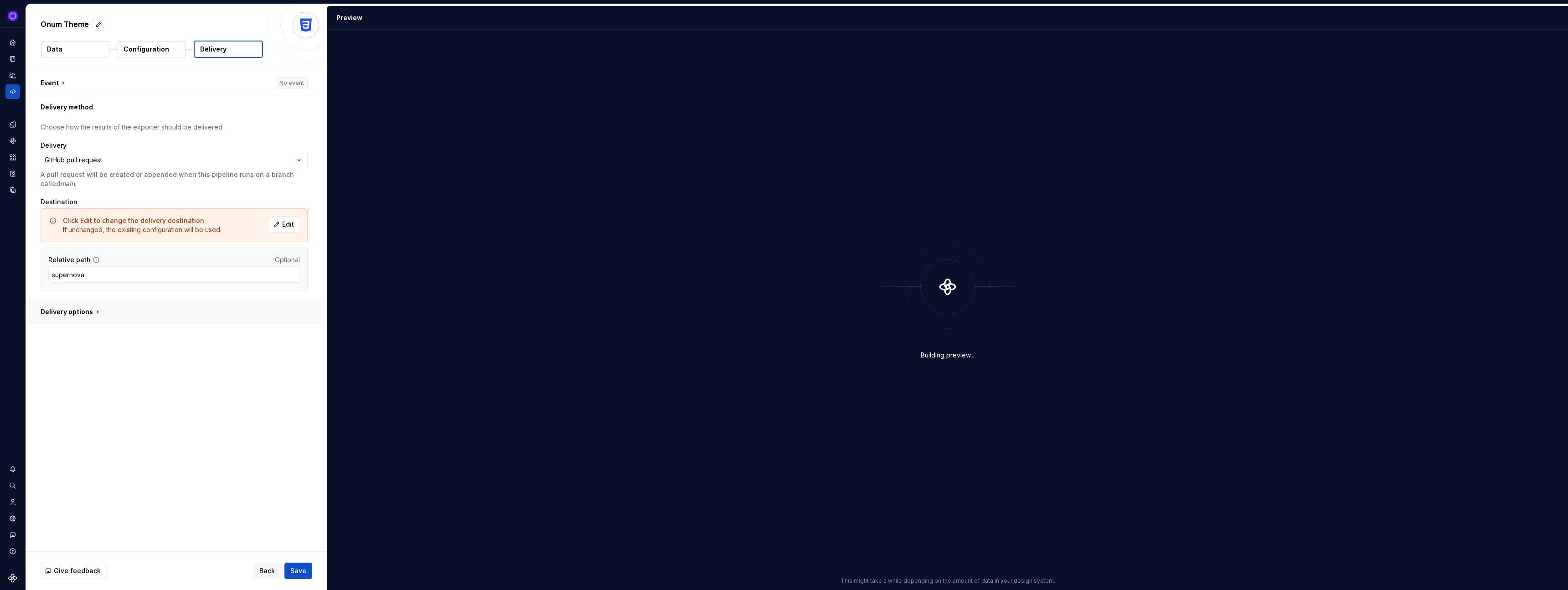
click at [107, 317] on button "button" at bounding box center [174, 312] width 296 height 24
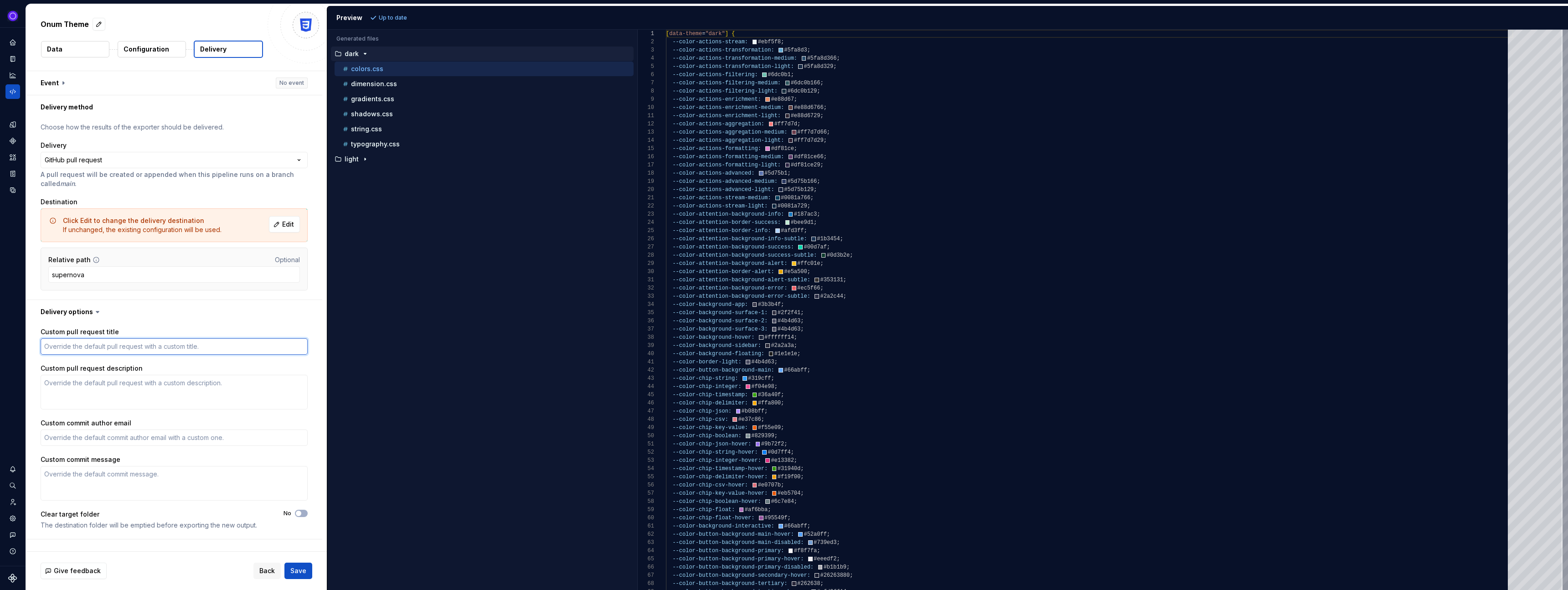
click at [86, 348] on textarea "Custom pull request title" at bounding box center [174, 346] width 267 height 16
paste textarea "Supernova Onum TS"
type textarea "*"
type textarea "Supernova Onum TS"
click at [302, 571] on span "Save" at bounding box center [298, 571] width 16 height 9
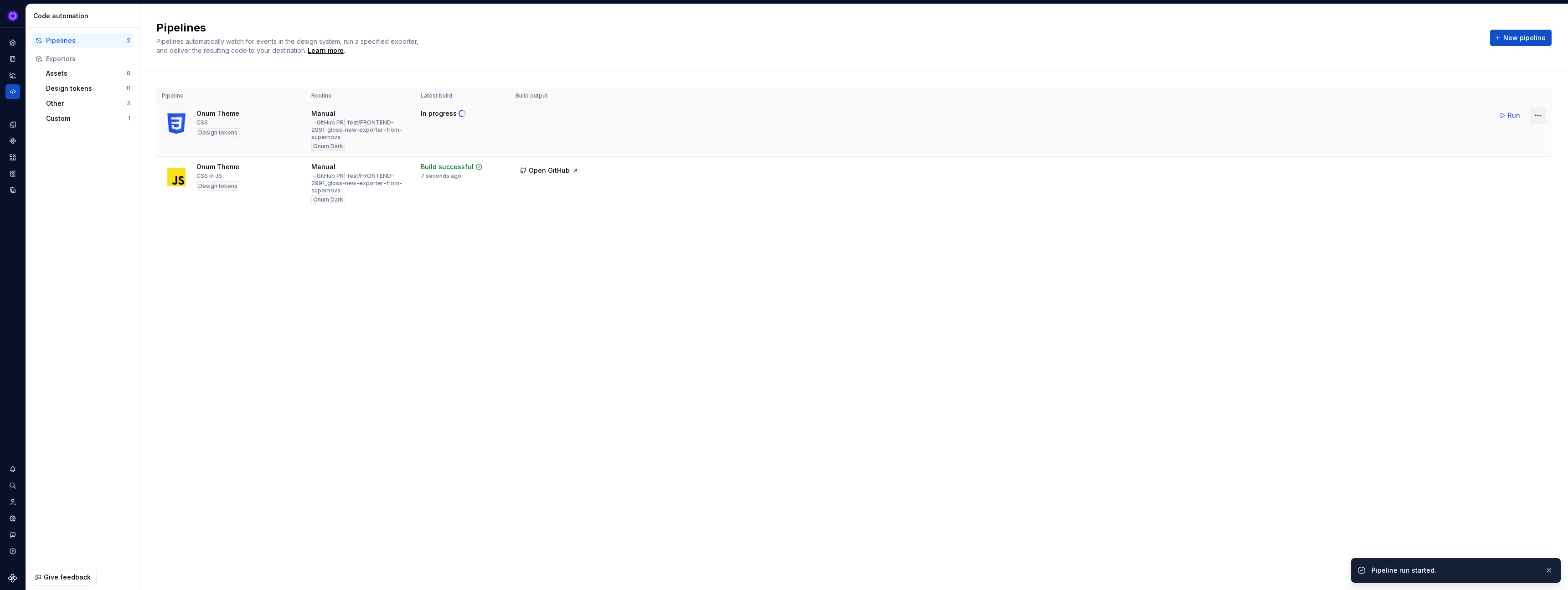
click at [1536, 114] on html "Ixel Design system data Code automation Pipelines 2 Exporters Assets 8 Design t…" at bounding box center [784, 295] width 1568 height 590
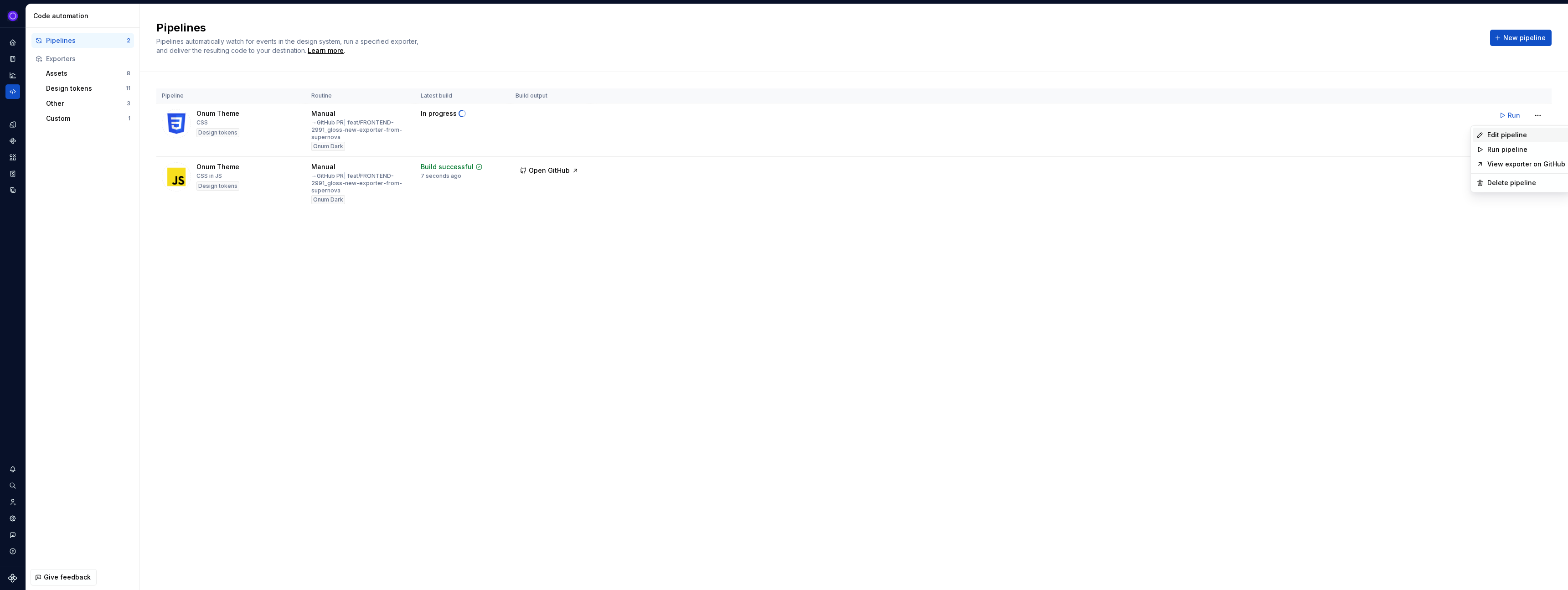
click at [1498, 136] on div "Edit pipeline" at bounding box center [1526, 135] width 78 height 9
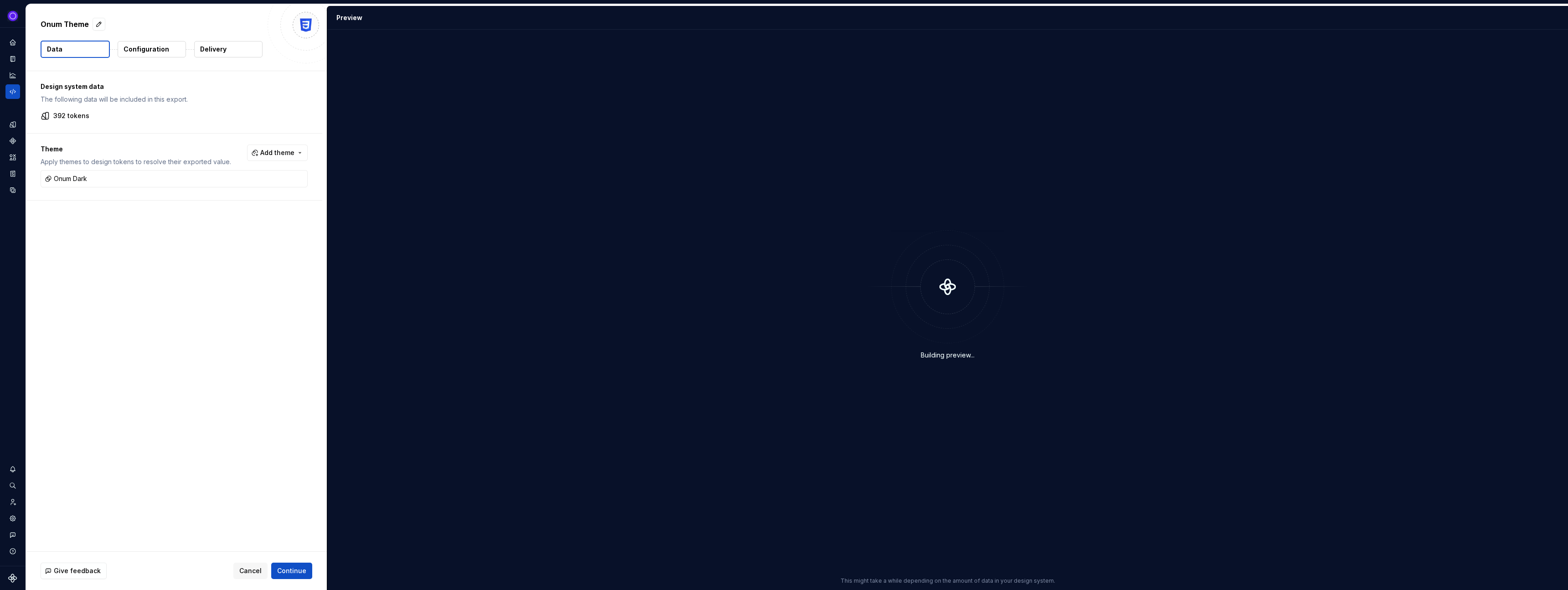
click at [222, 48] on p "Delivery" at bounding box center [213, 49] width 26 height 9
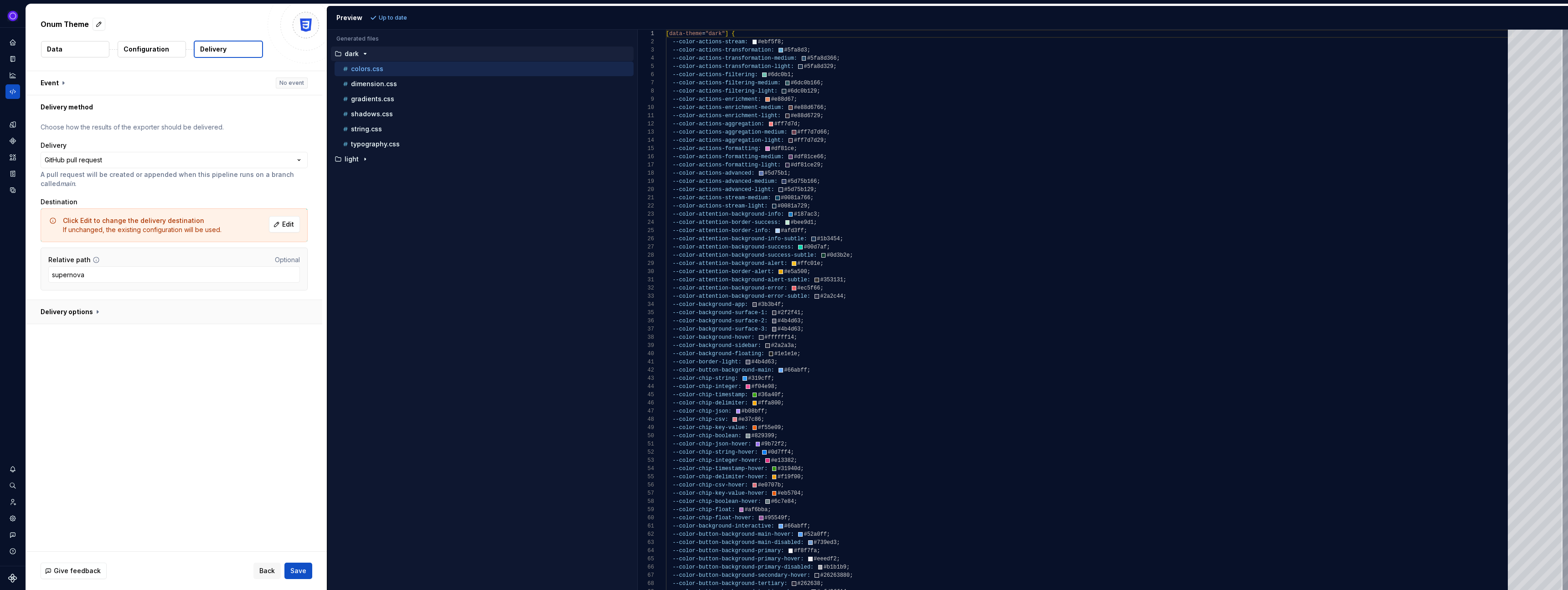
click at [92, 311] on button "button" at bounding box center [174, 312] width 296 height 24
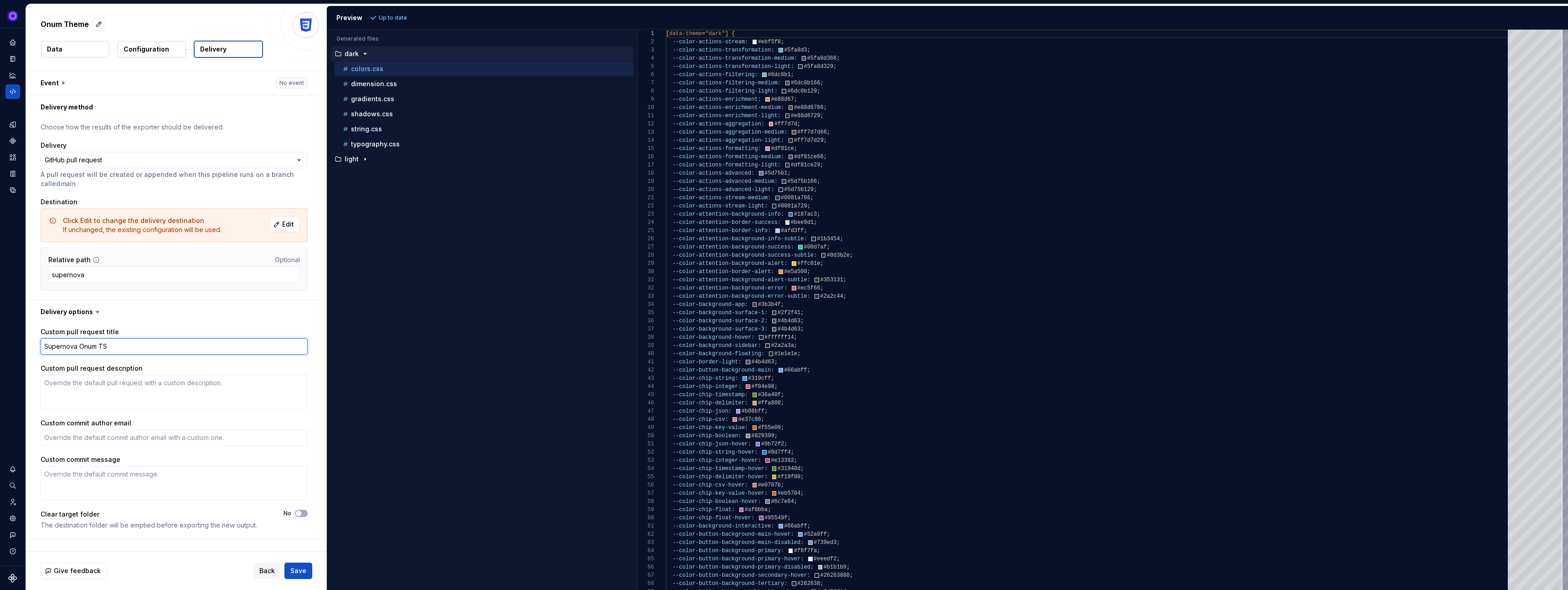
click at [107, 347] on textarea "Supernova Onum TS" at bounding box center [174, 346] width 267 height 16
type textarea "*"
type textarea "Supernova Onum"
type textarea "*"
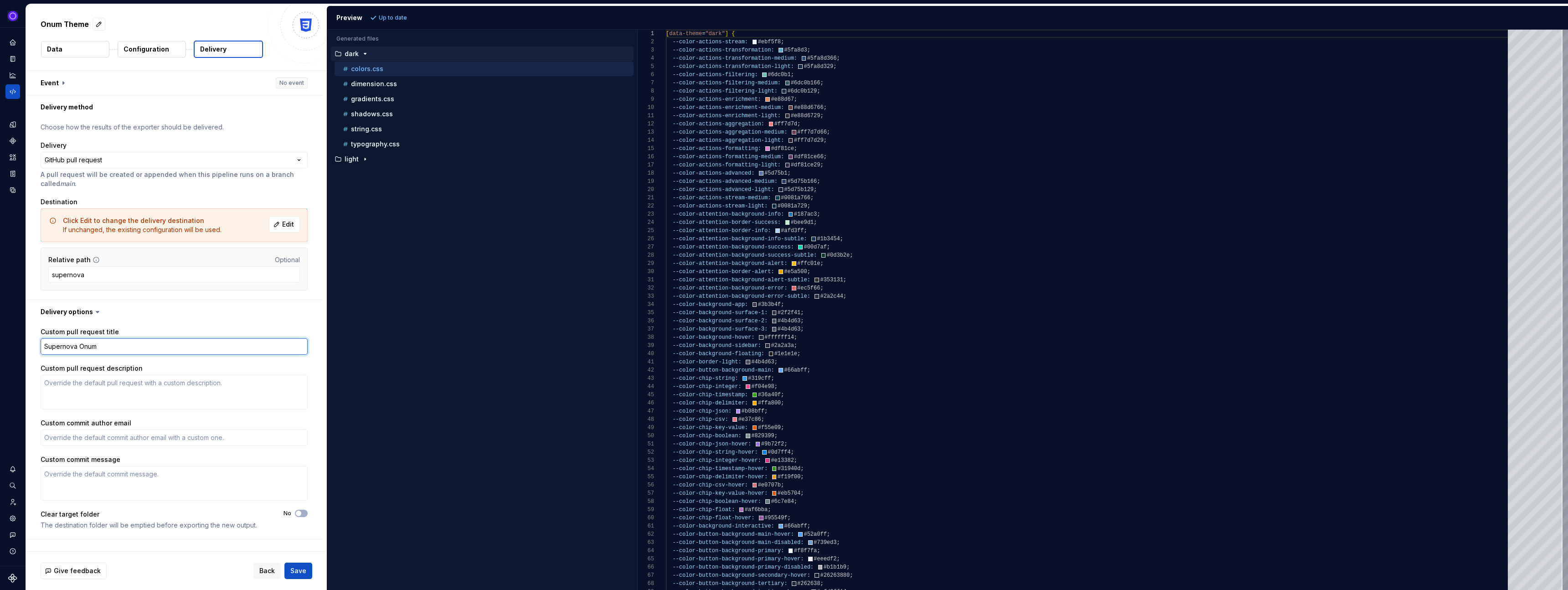
type textarea "Supernova OnumC"
type textarea "*"
type textarea "Supernova OnumCS"
type textarea "*"
type textarea "Supernova Onum CSS"
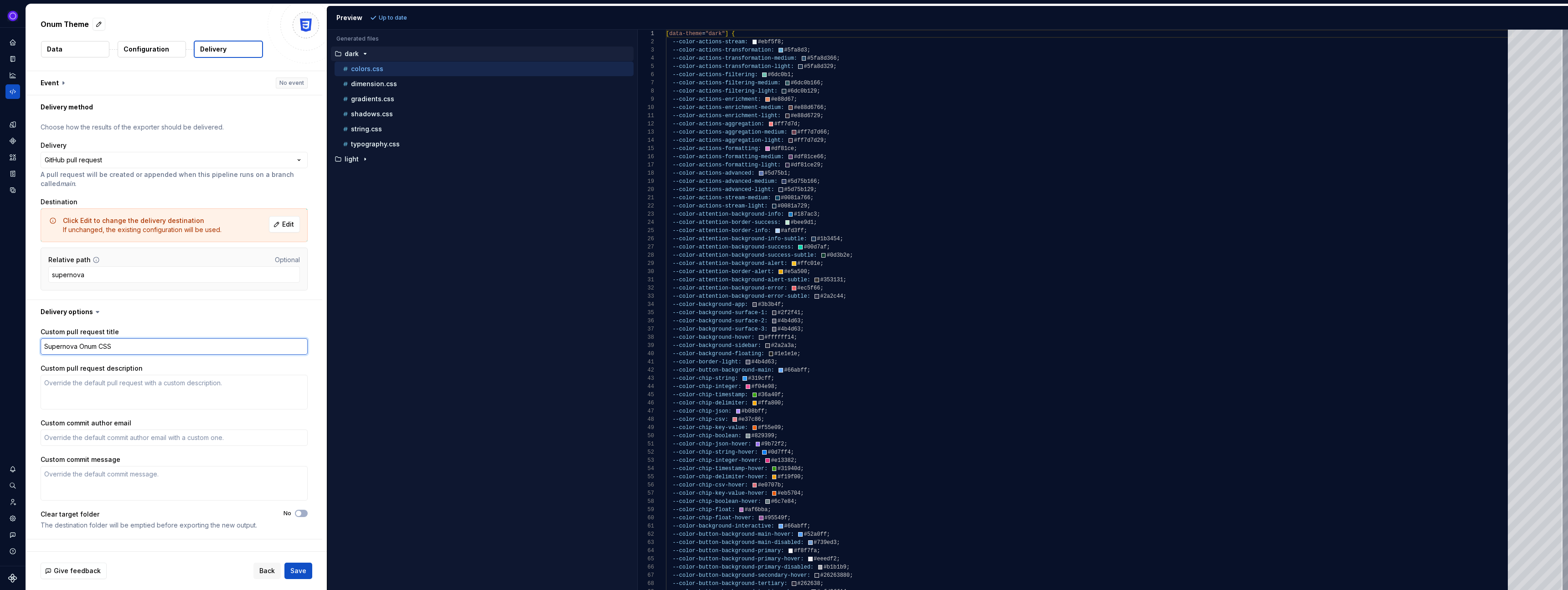
type textarea "*"
type textarea "Supernova Onum CSS"
click at [307, 572] on button "Save" at bounding box center [298, 571] width 28 height 16
type textarea "*"
